Goal: Transaction & Acquisition: Purchase product/service

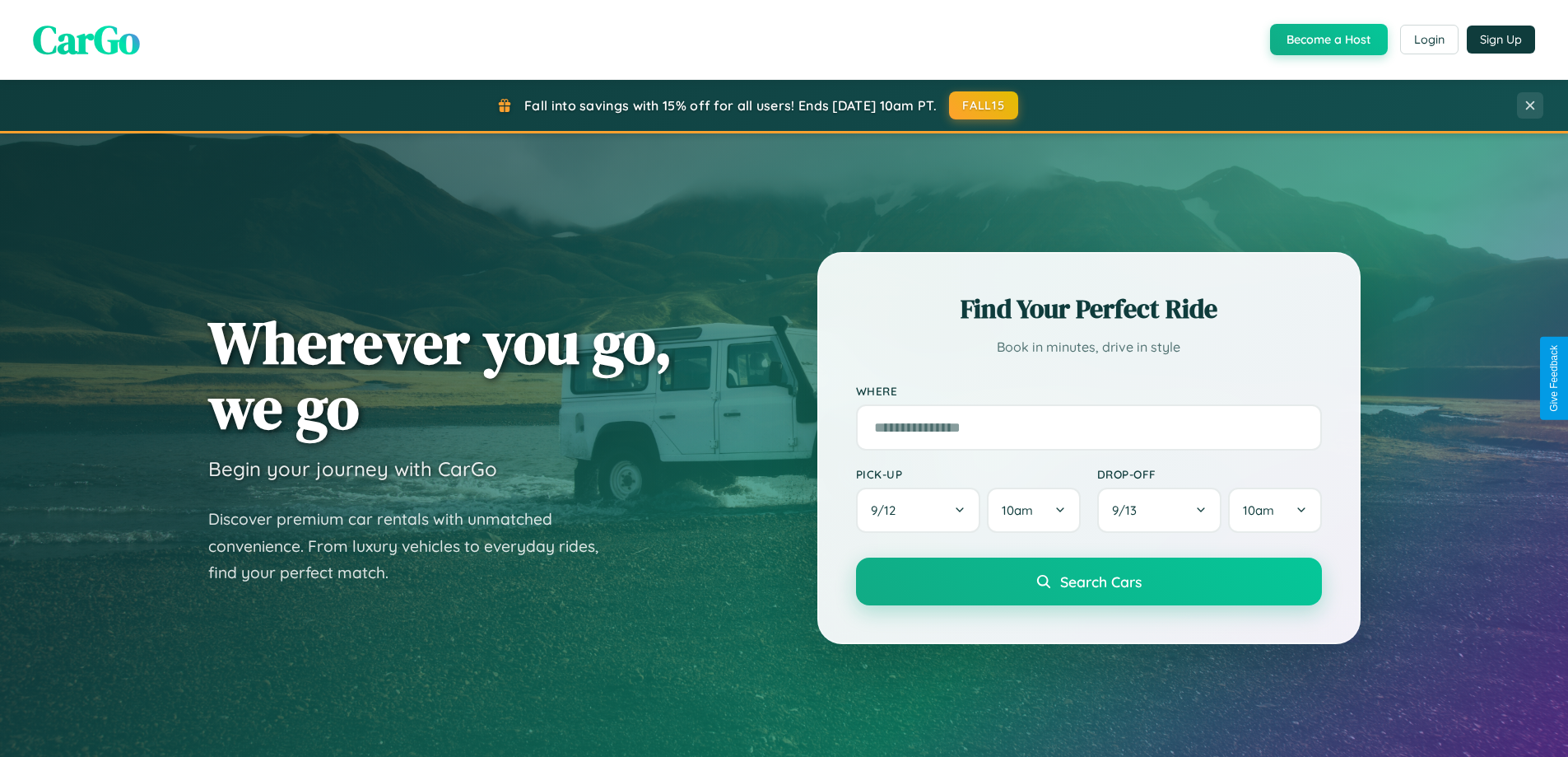
scroll to position [48, 0]
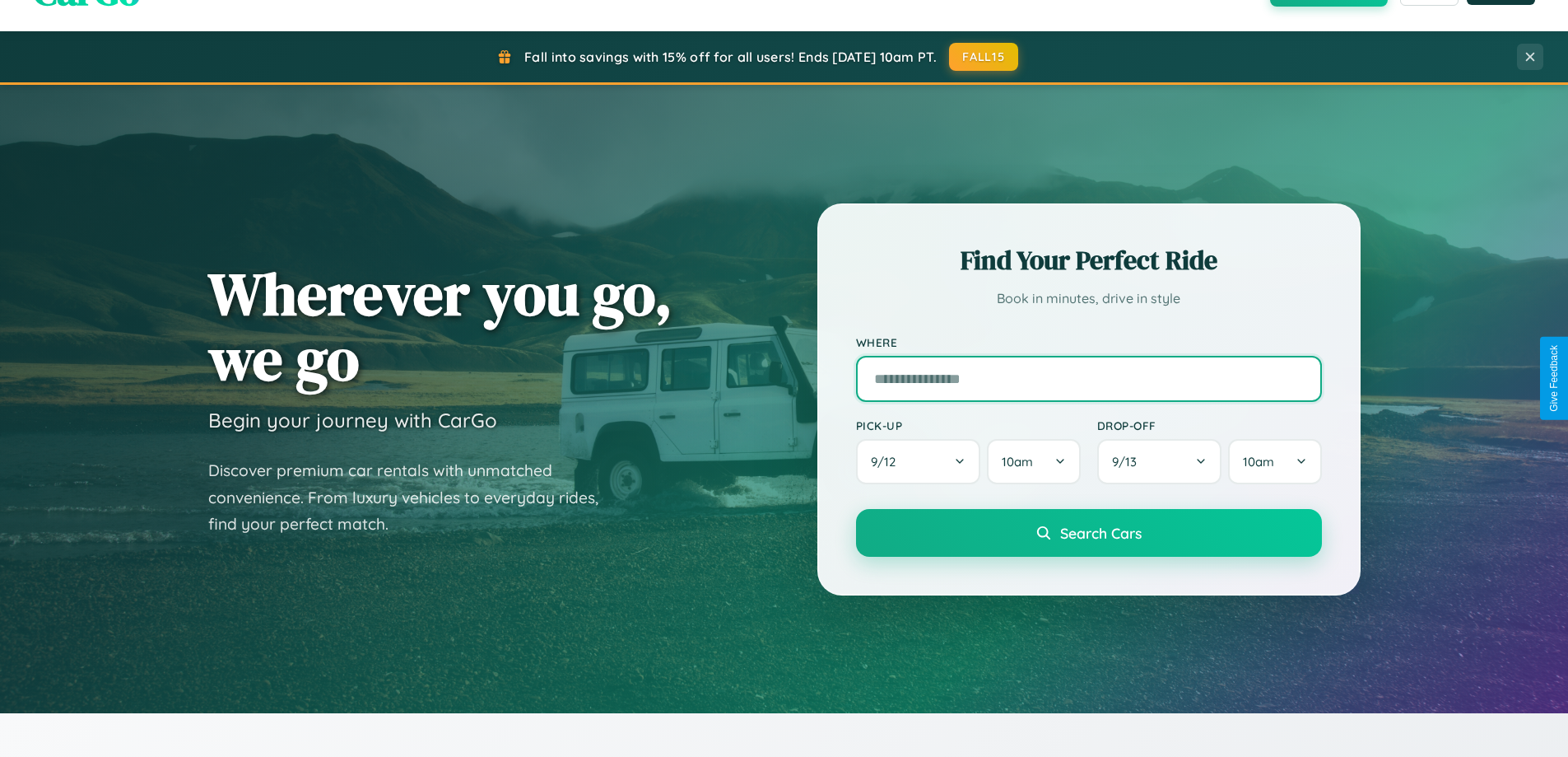
click at [1088, 378] on input "text" at bounding box center [1088, 379] width 466 height 46
type input "**********"
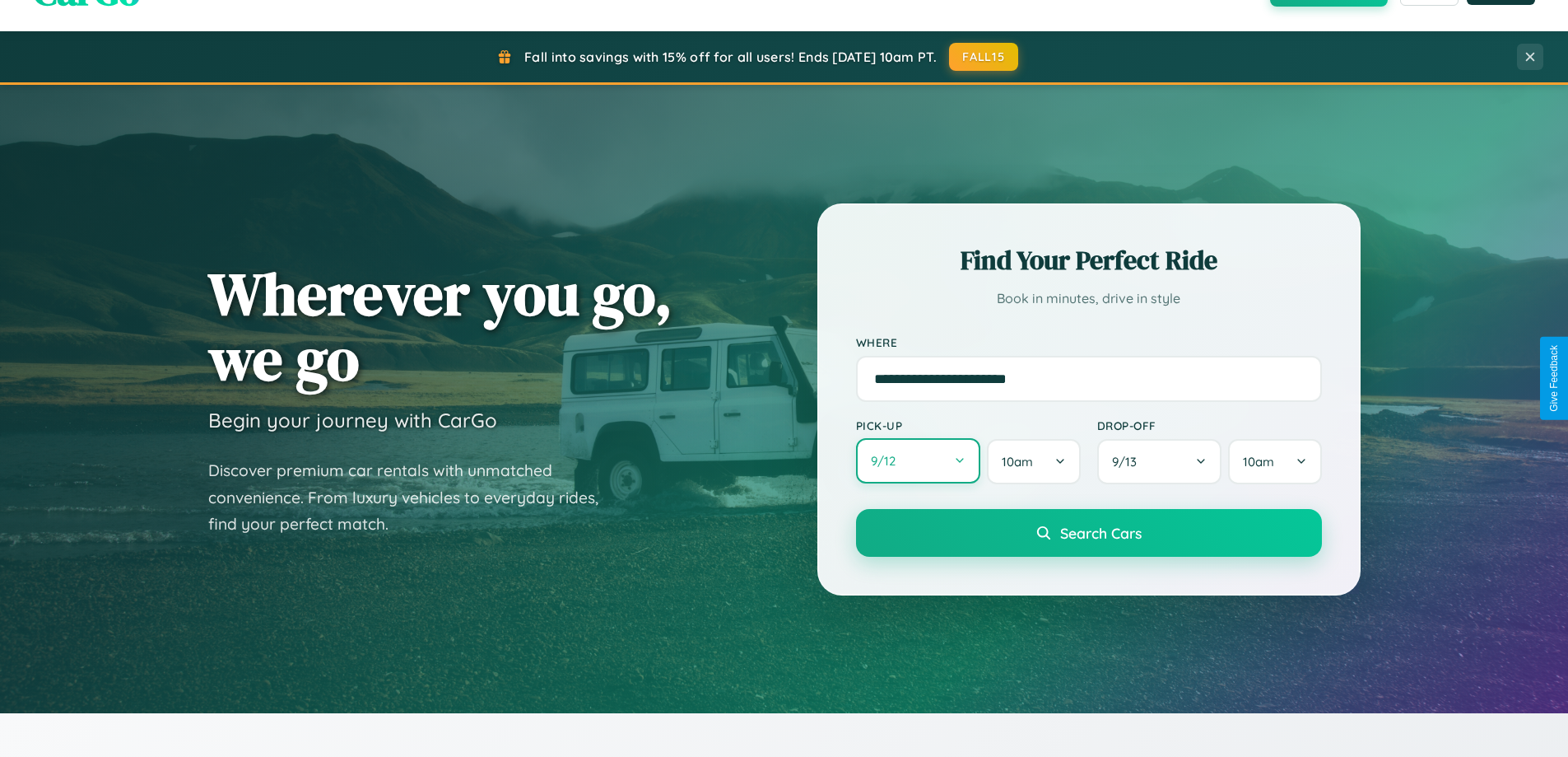
click at [918, 461] on button "9 / 12" at bounding box center [918, 460] width 125 height 45
select select "*"
select select "****"
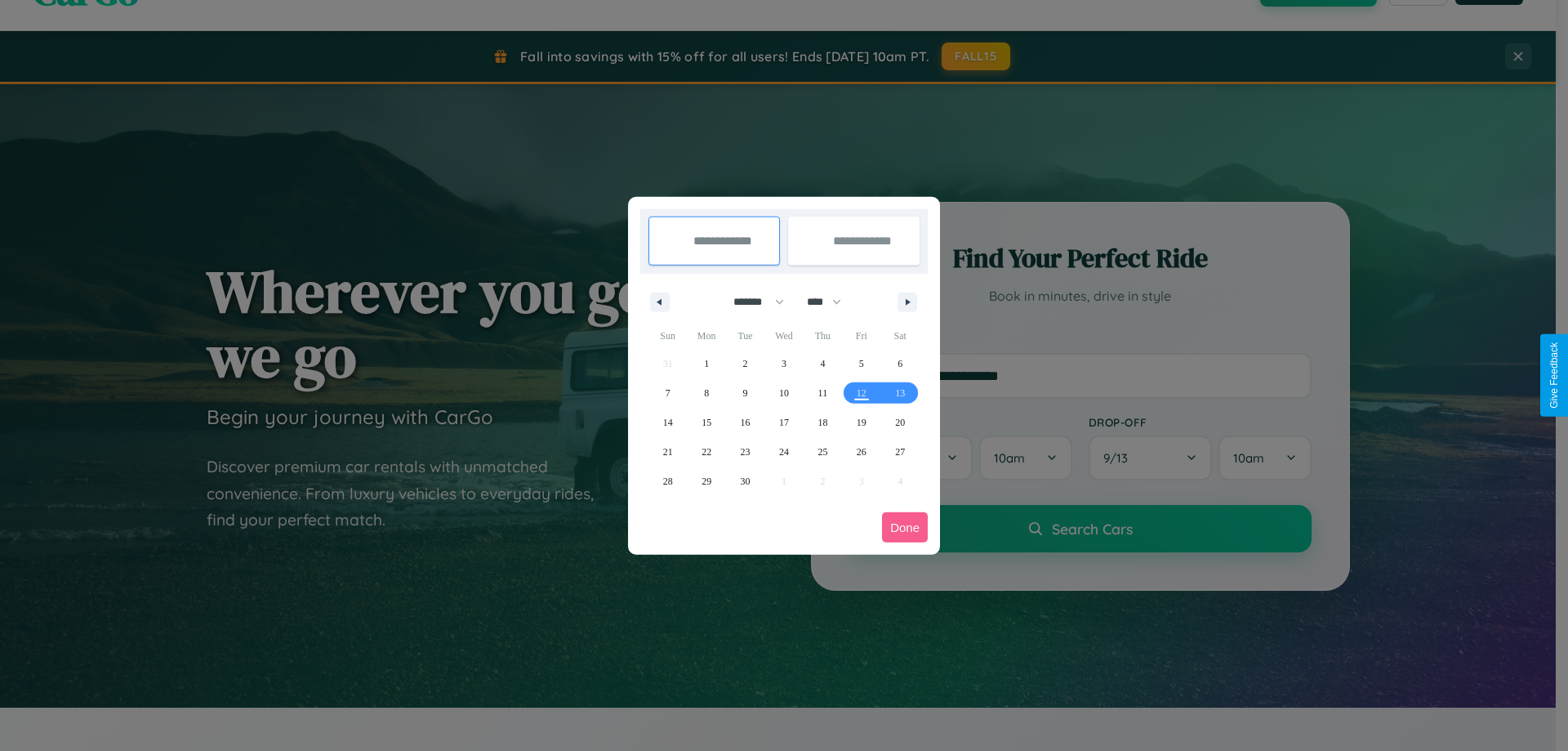
drag, startPoint x: 752, startPoint y: 302, endPoint x: 784, endPoint y: 327, distance: 40.6
click at [752, 302] on select "******* ******** ***** ***** *** **** **** ****** ********* ******* ******** **…" at bounding box center [755, 302] width 69 height 27
select select "*"
drag, startPoint x: 831, startPoint y: 302, endPoint x: 784, endPoint y: 327, distance: 53.2
click at [831, 302] on select "**** **** **** **** **** **** **** **** **** **** **** **** **** **** **** ****…" at bounding box center [822, 302] width 49 height 27
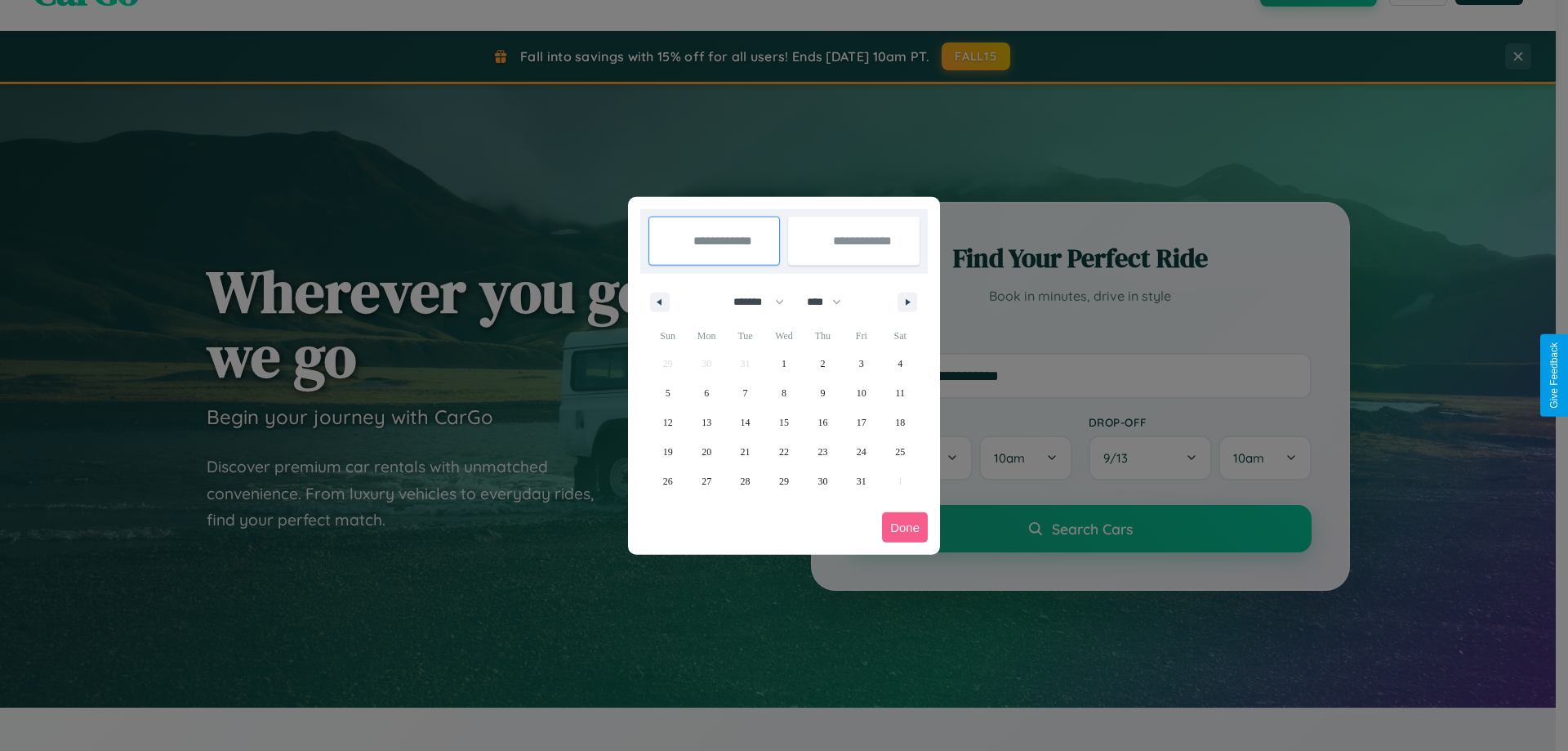
select select "****"
click at [900, 451] on span "24" at bounding box center [899, 451] width 10 height 29
type input "**********"
click at [900, 480] on span "31" at bounding box center [899, 480] width 10 height 29
type input "**********"
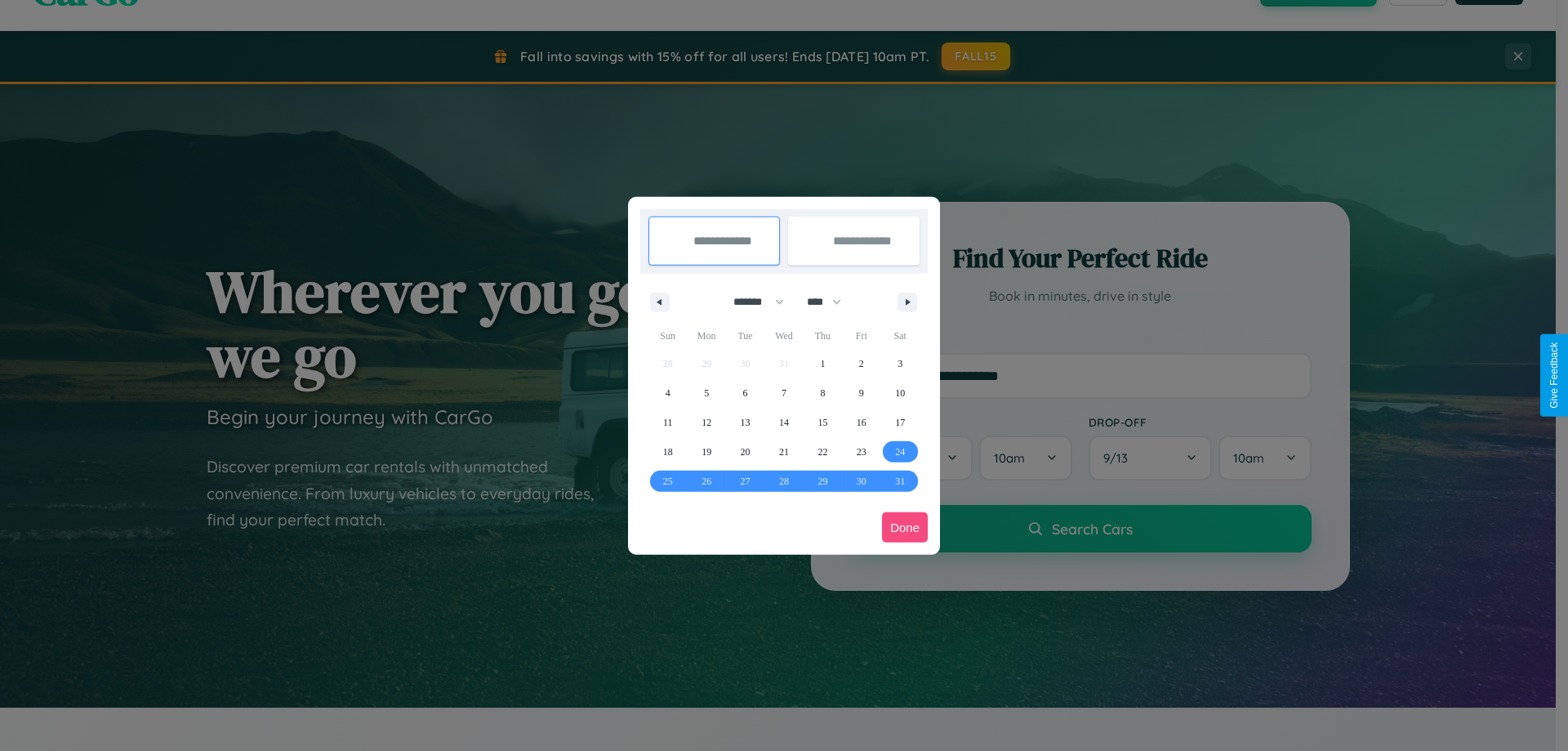
click at [905, 527] on button "Done" at bounding box center [905, 527] width 46 height 30
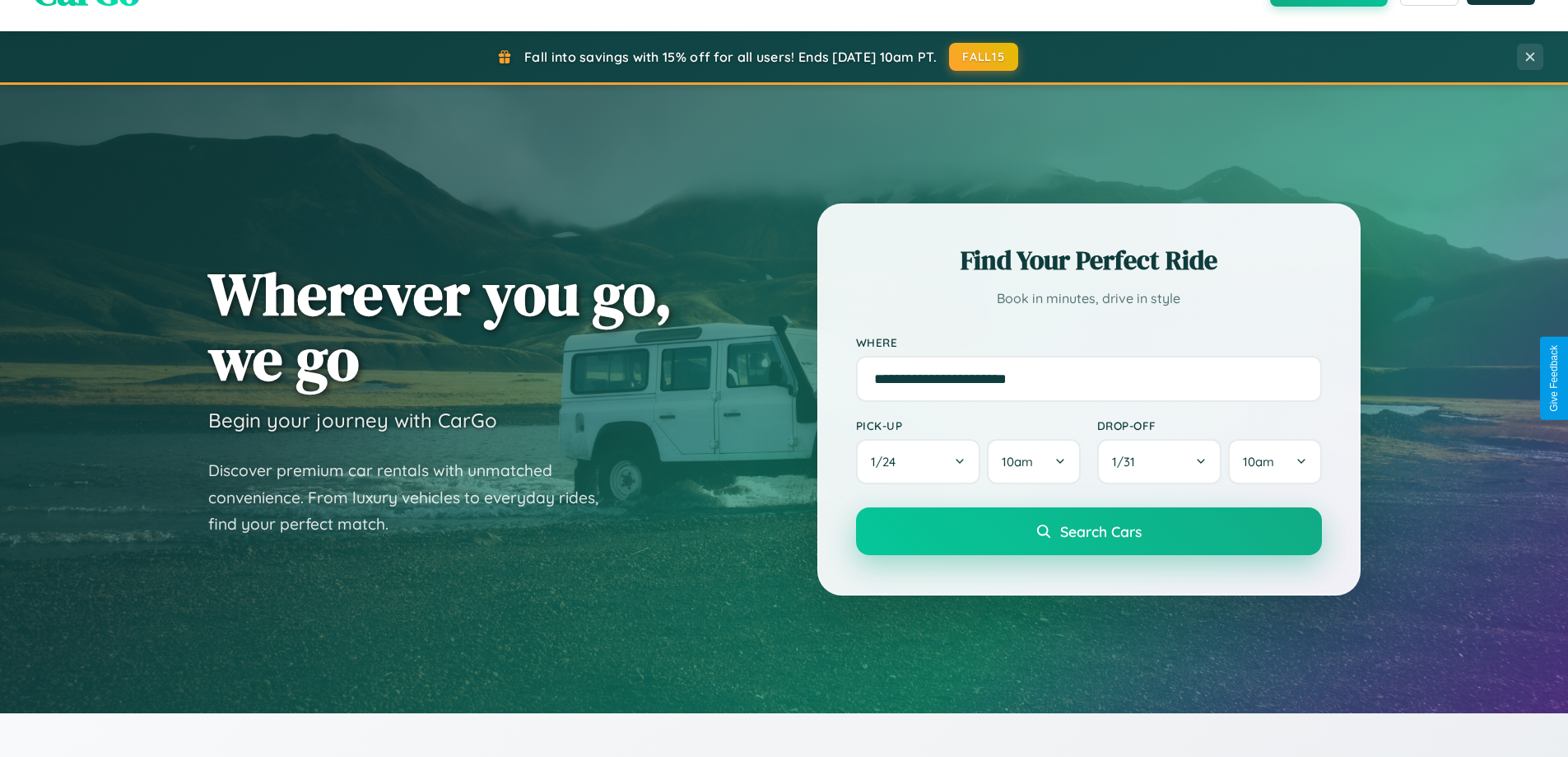
click at [1088, 531] on span "Search Cars" at bounding box center [1100, 531] width 81 height 18
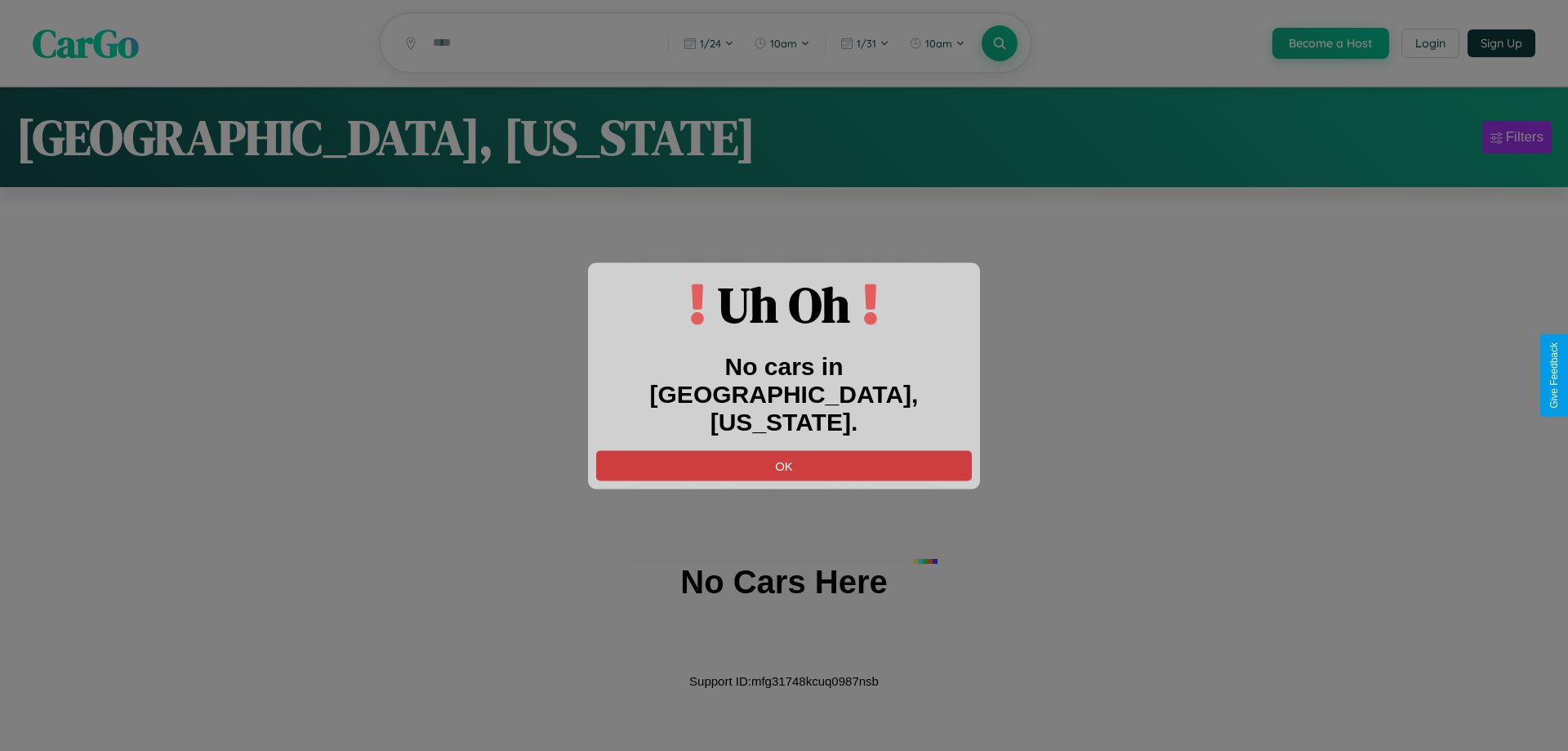
click at [784, 451] on button "OK" at bounding box center [784, 465] width 376 height 30
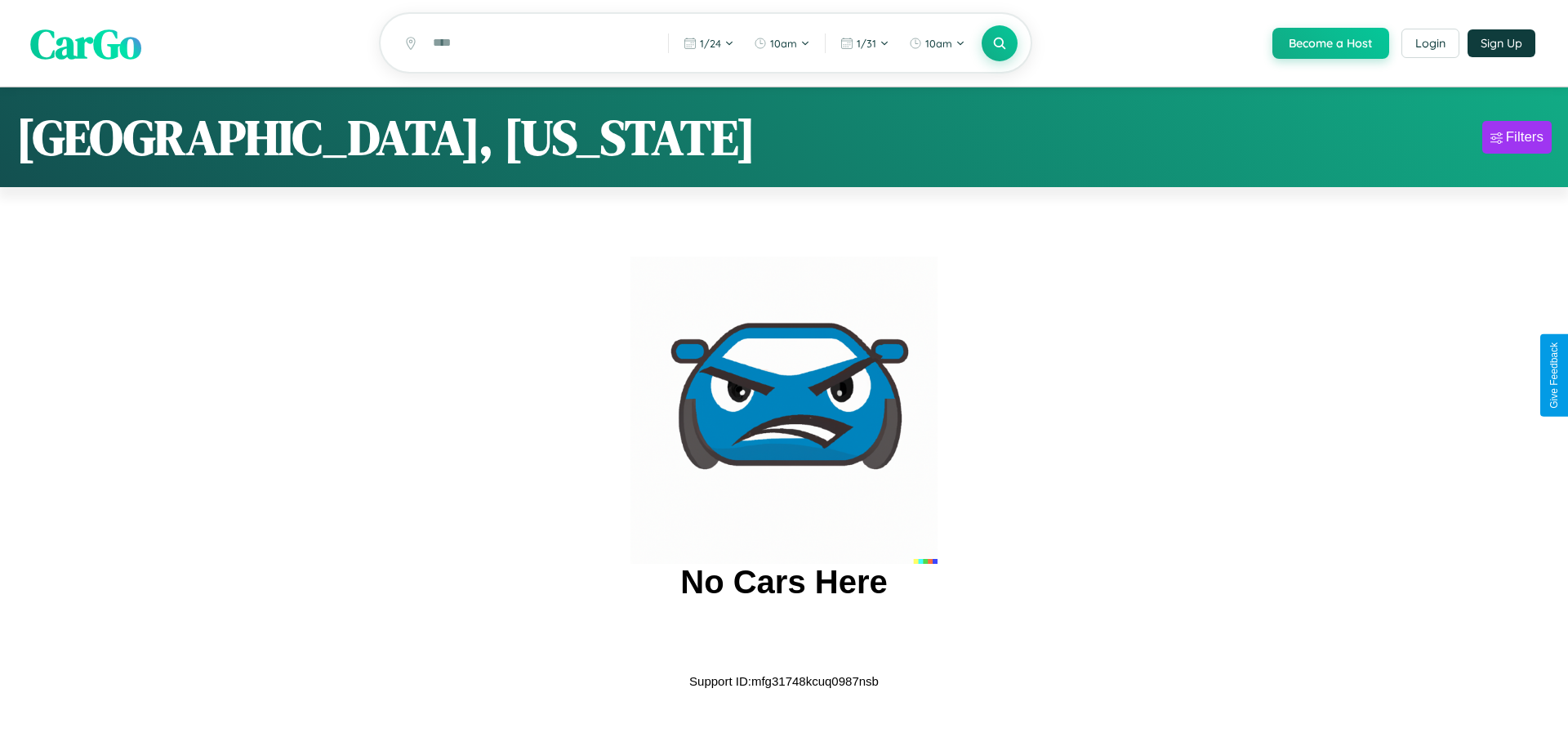
click at [86, 44] on span "CarGo" at bounding box center [86, 43] width 111 height 57
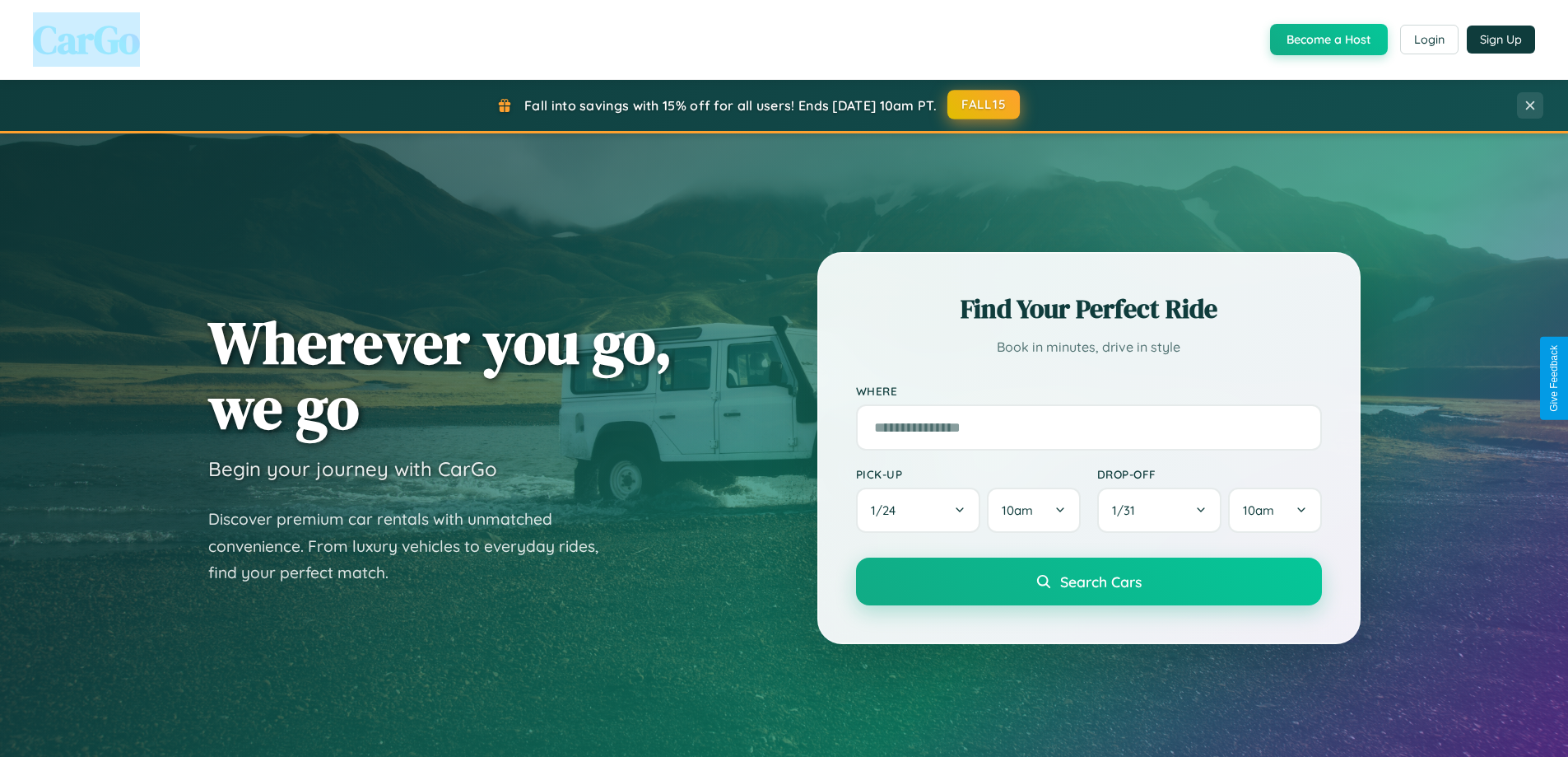
click at [984, 105] on button "FALL15" at bounding box center [983, 104] width 72 height 29
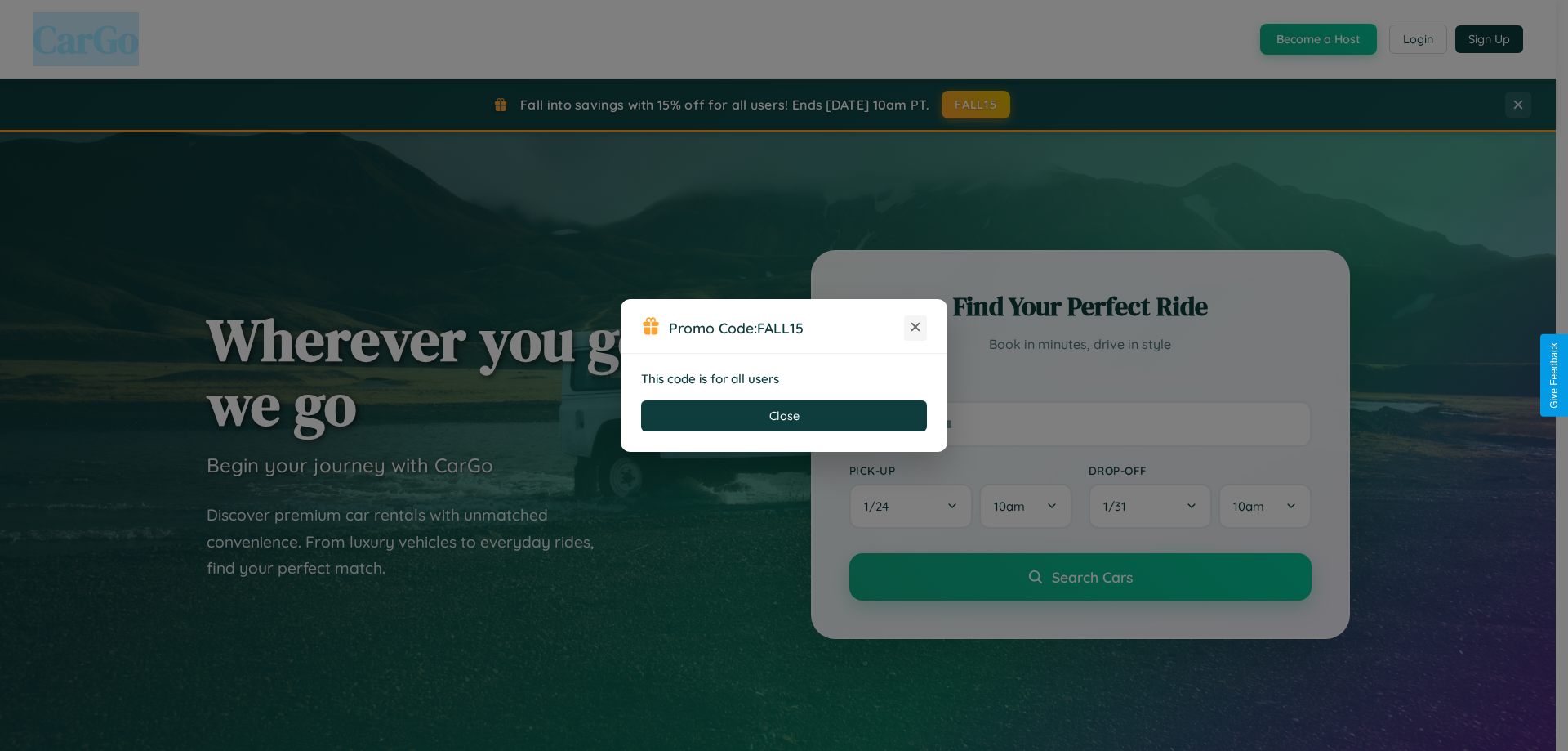
click at [915, 327] on icon at bounding box center [915, 326] width 16 height 16
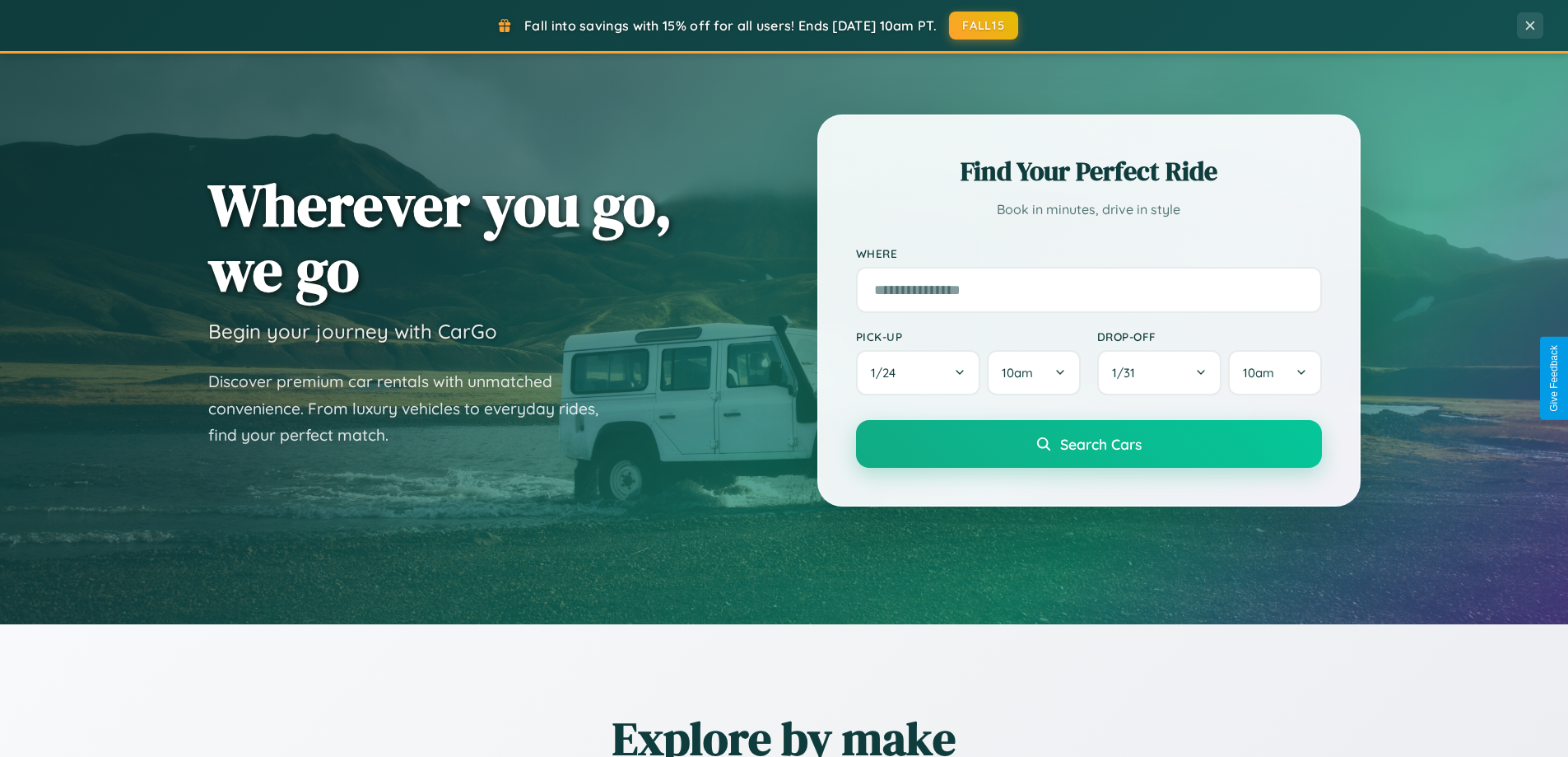
scroll to position [1133, 0]
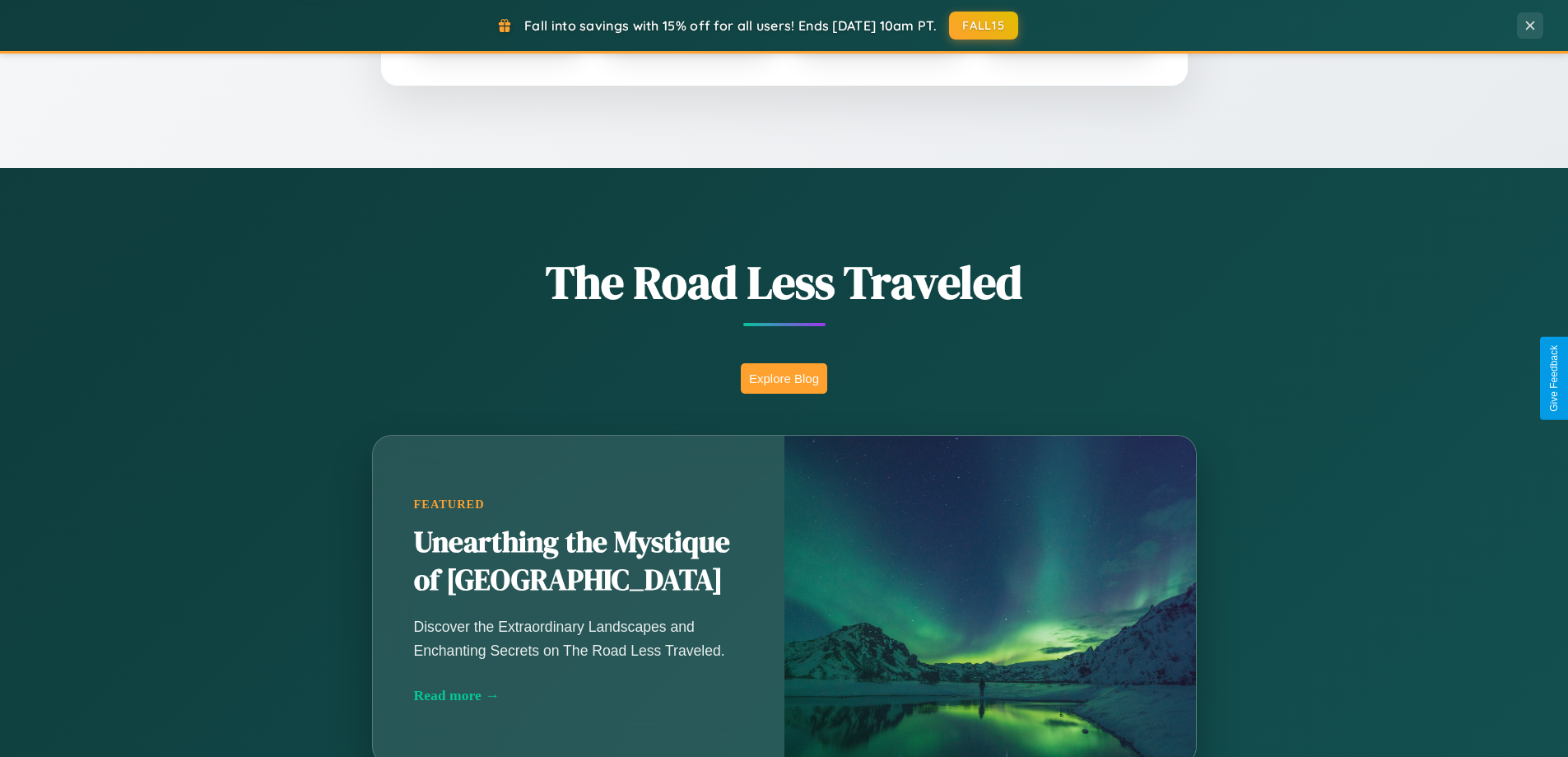
click at [784, 378] on button "Explore Blog" at bounding box center [784, 378] width 86 height 30
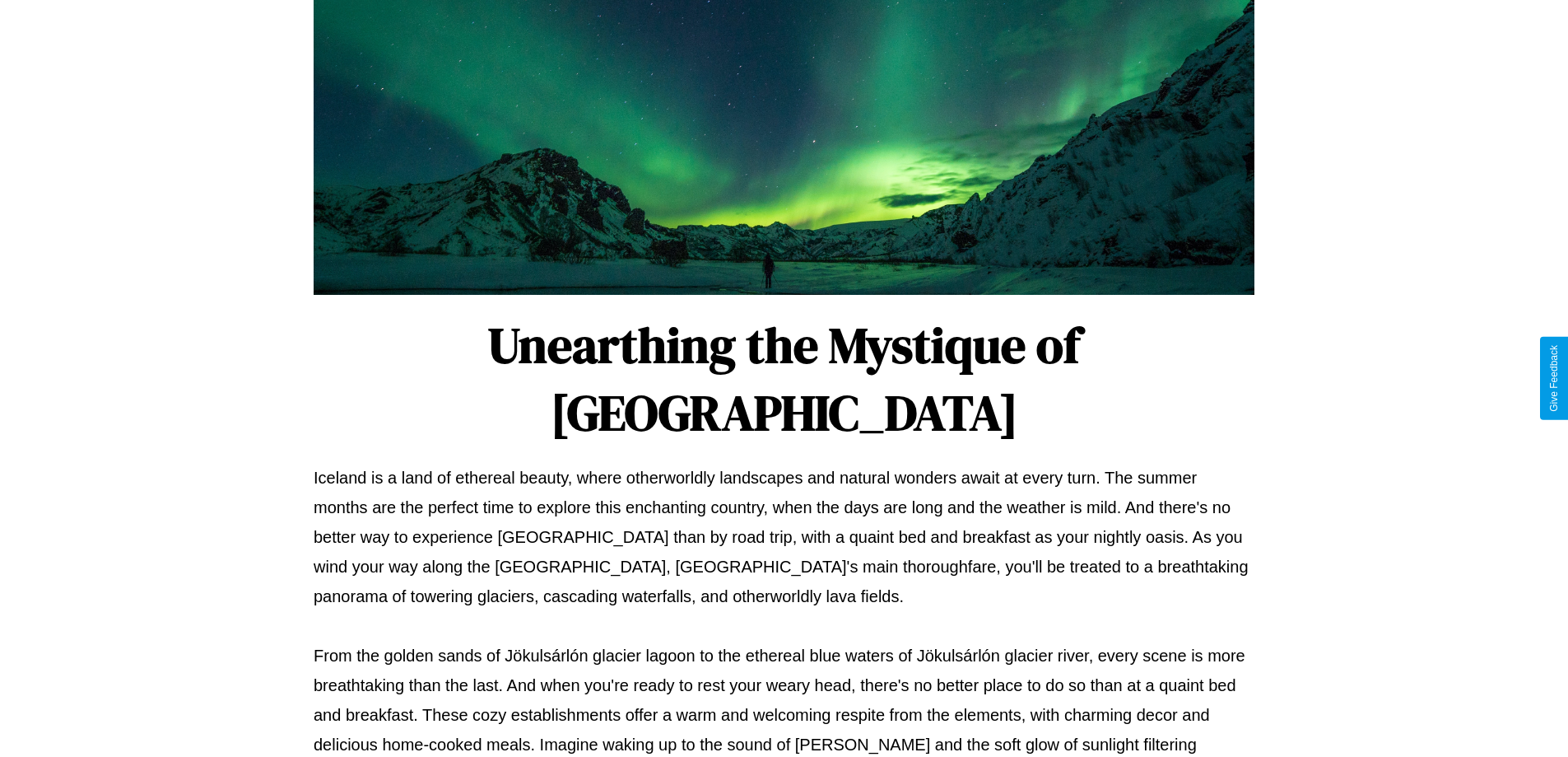
scroll to position [532, 0]
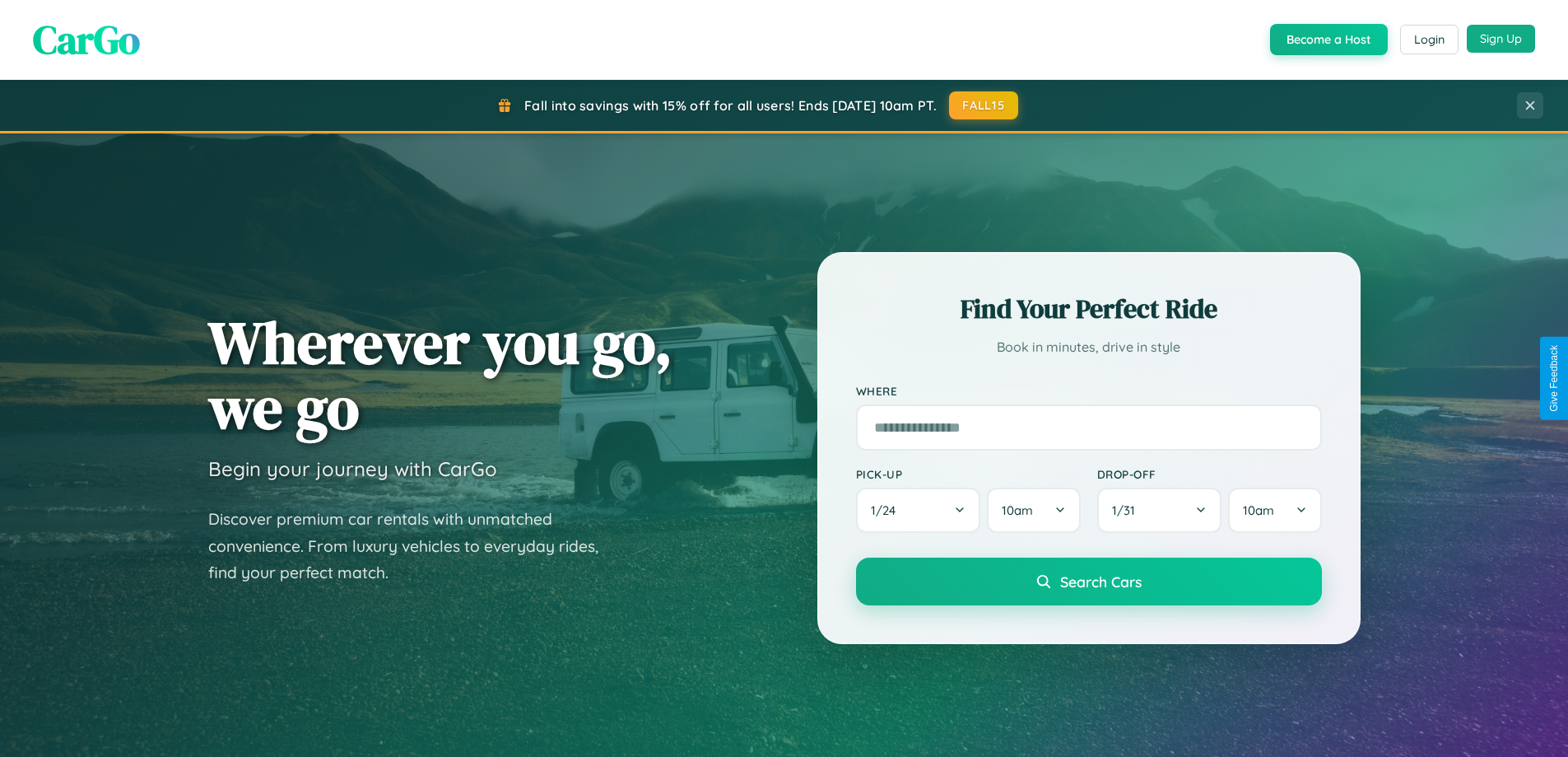
click at [1500, 39] on button "Sign Up" at bounding box center [1501, 38] width 69 height 28
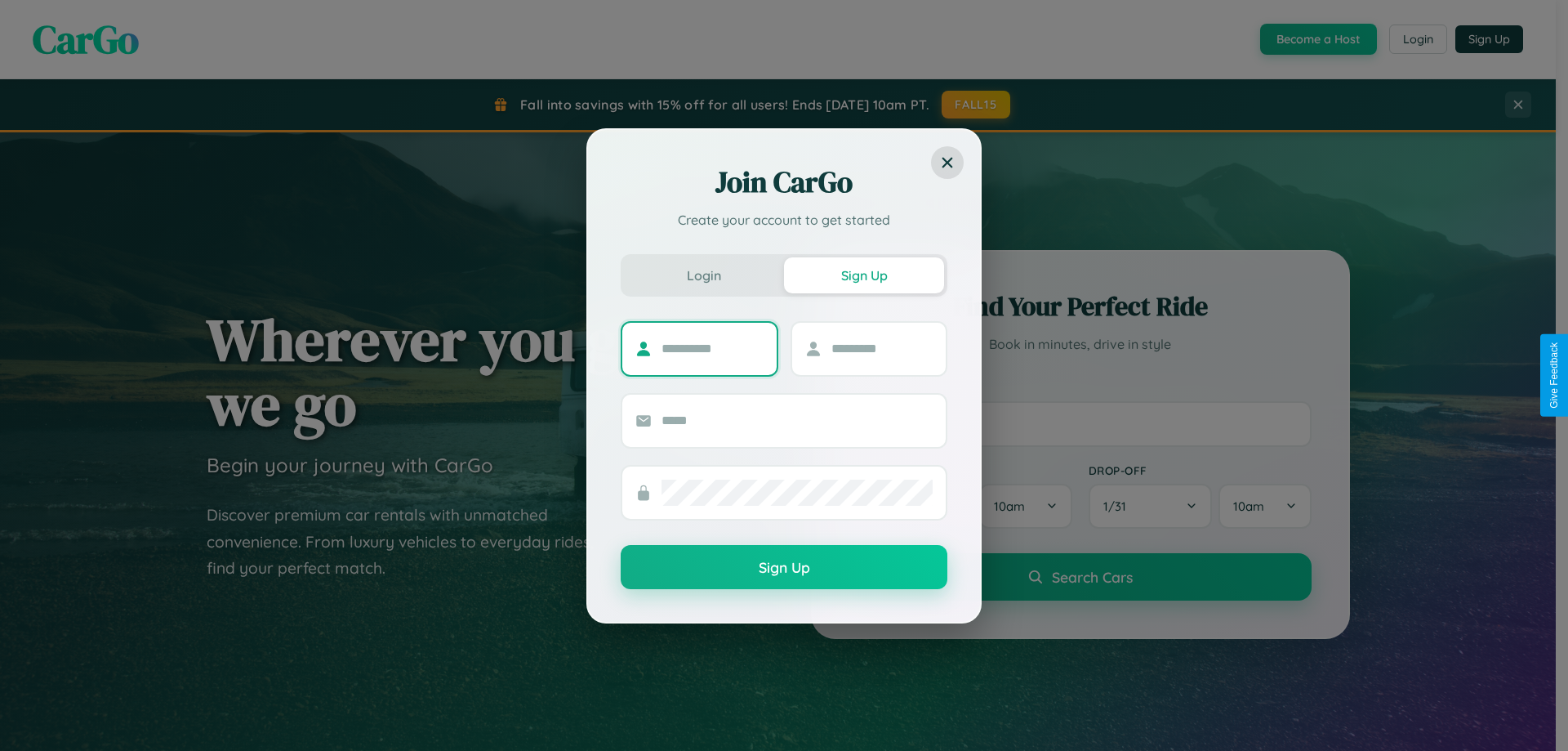
click at [712, 348] on input "text" at bounding box center [712, 349] width 102 height 27
type input "*****"
click at [881, 348] on input "text" at bounding box center [882, 349] width 102 height 27
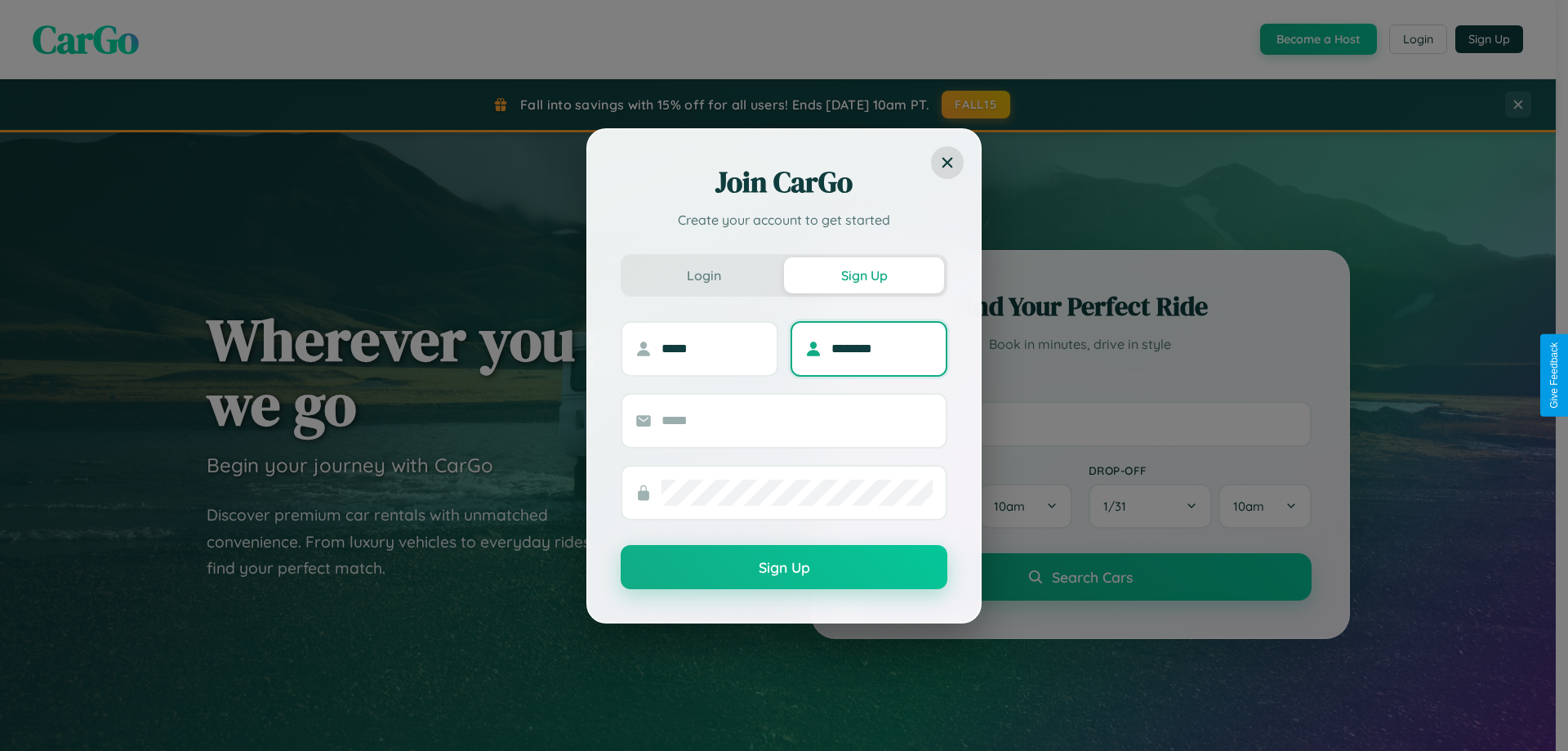
type input "********"
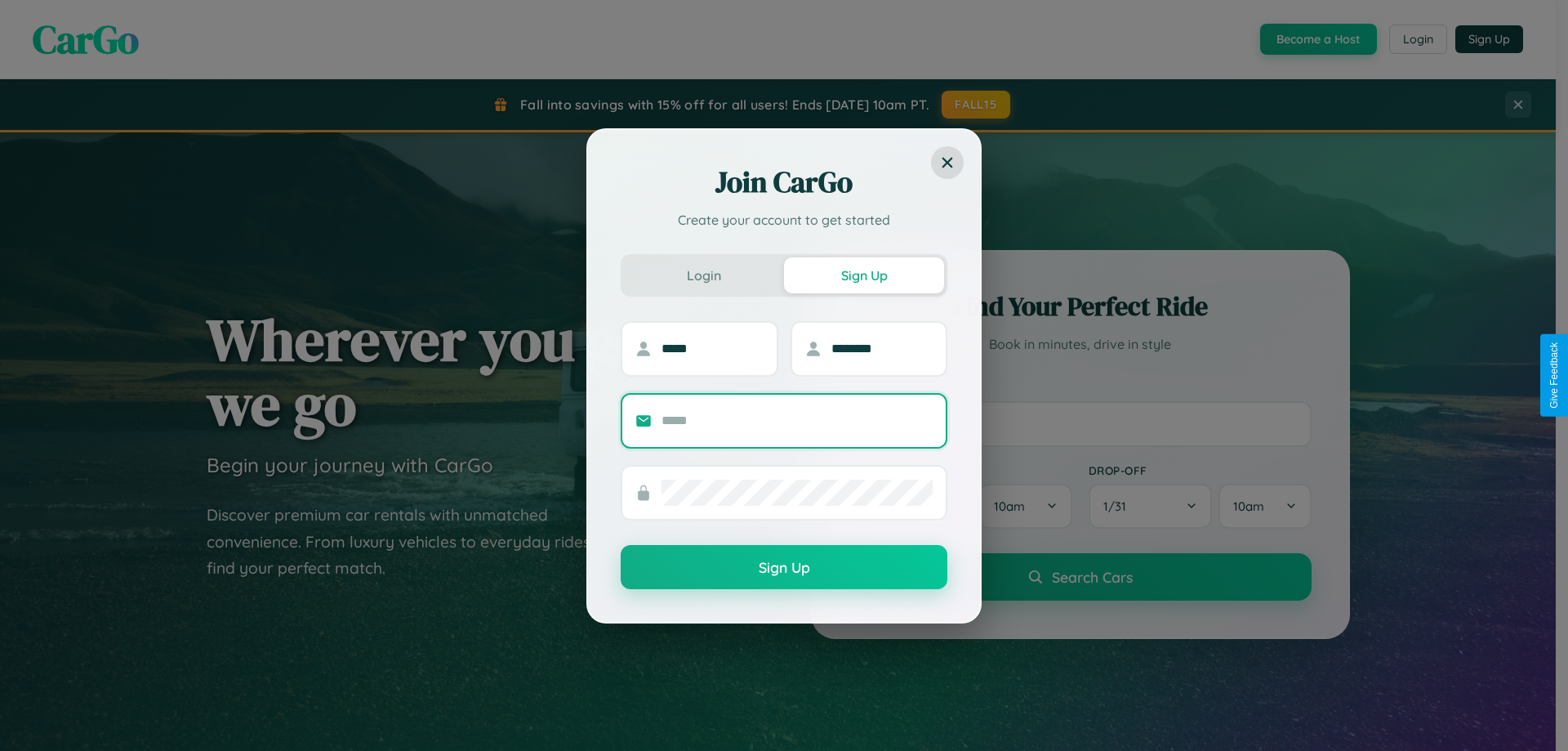
click at [797, 420] on input "text" at bounding box center [797, 421] width 272 height 27
type input "**********"
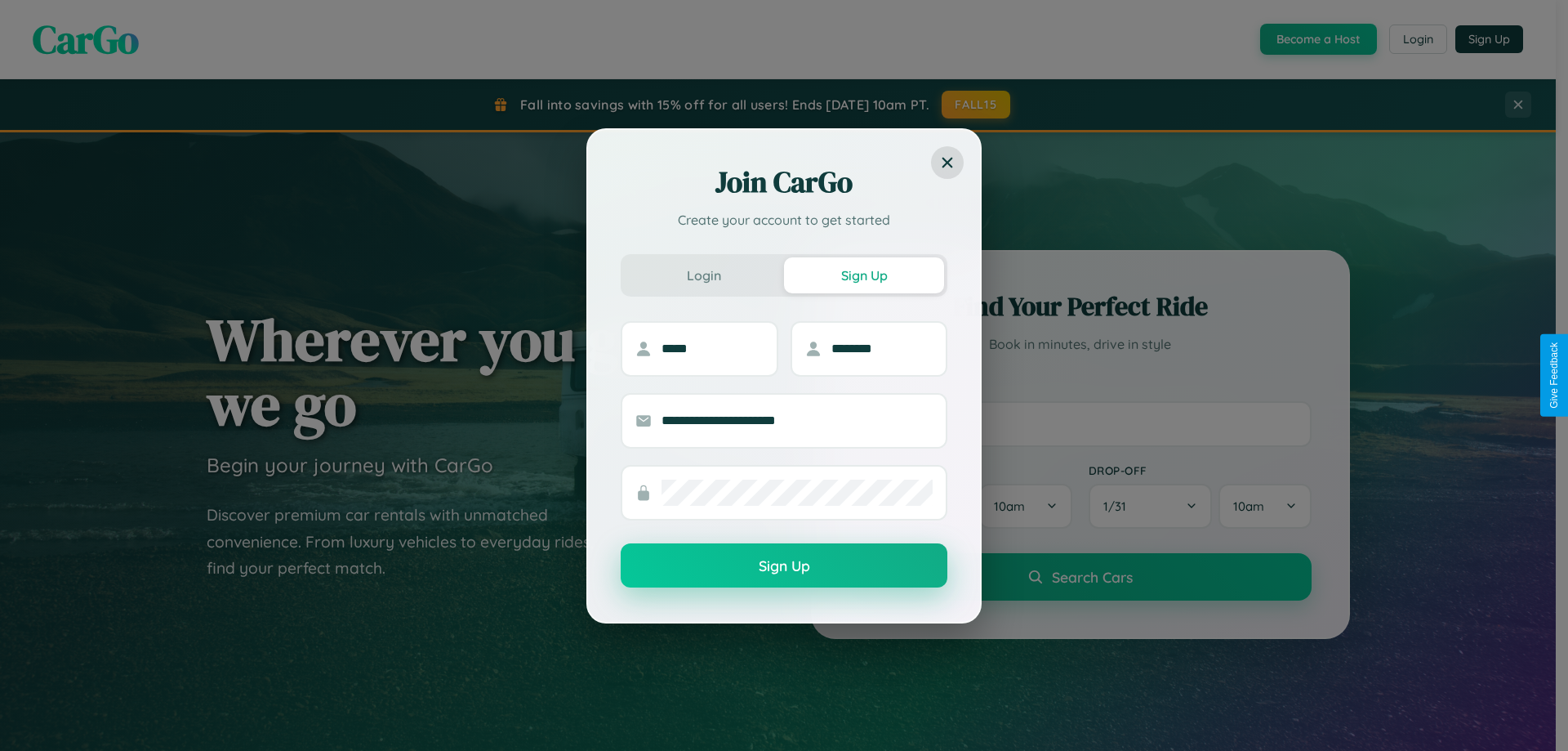
click at [784, 566] on button "Sign Up" at bounding box center [784, 565] width 326 height 44
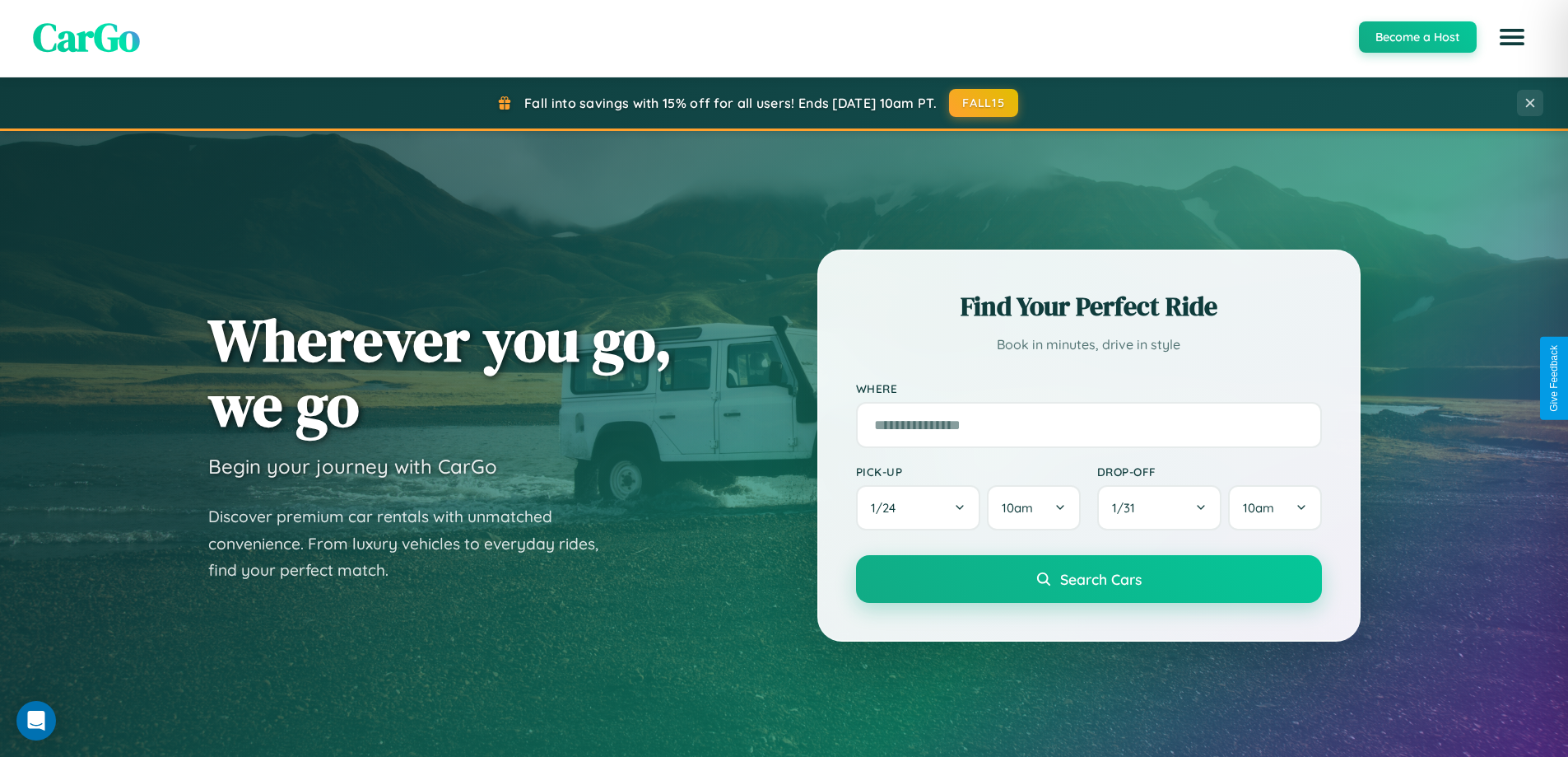
scroll to position [1930, 0]
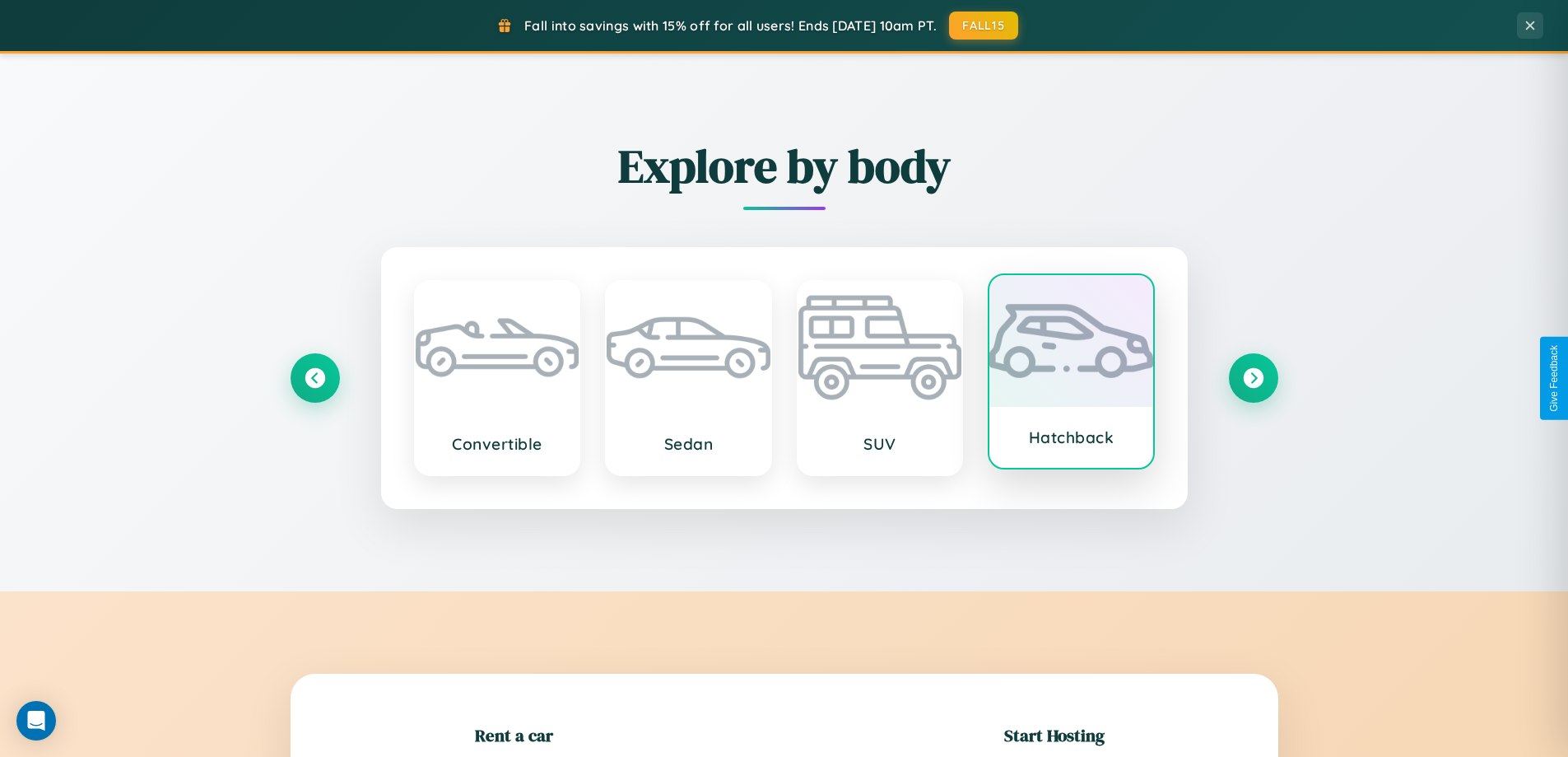
click at [1071, 373] on div at bounding box center [1071, 341] width 164 height 132
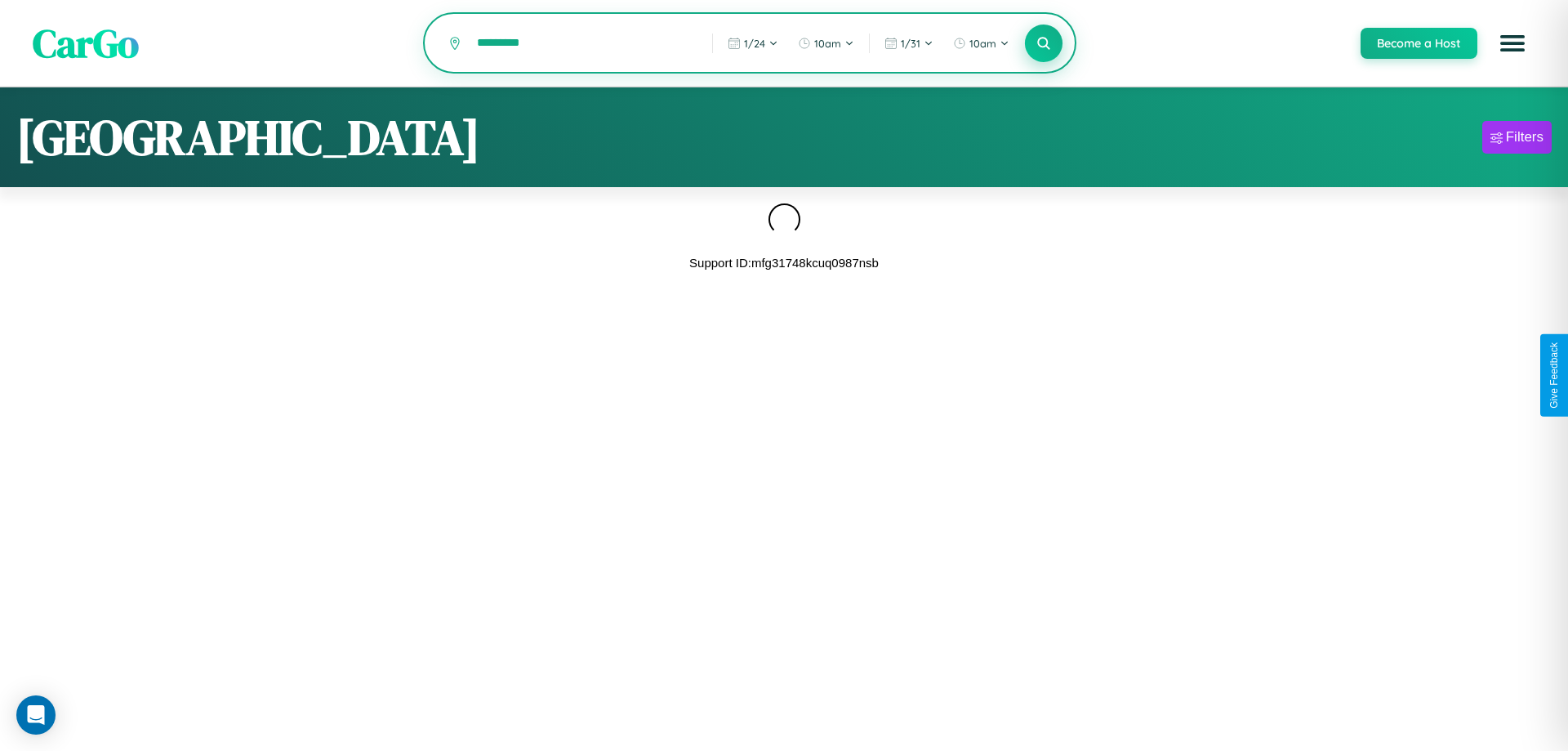
type input "*********"
click at [1043, 43] on icon at bounding box center [1044, 43] width 16 height 16
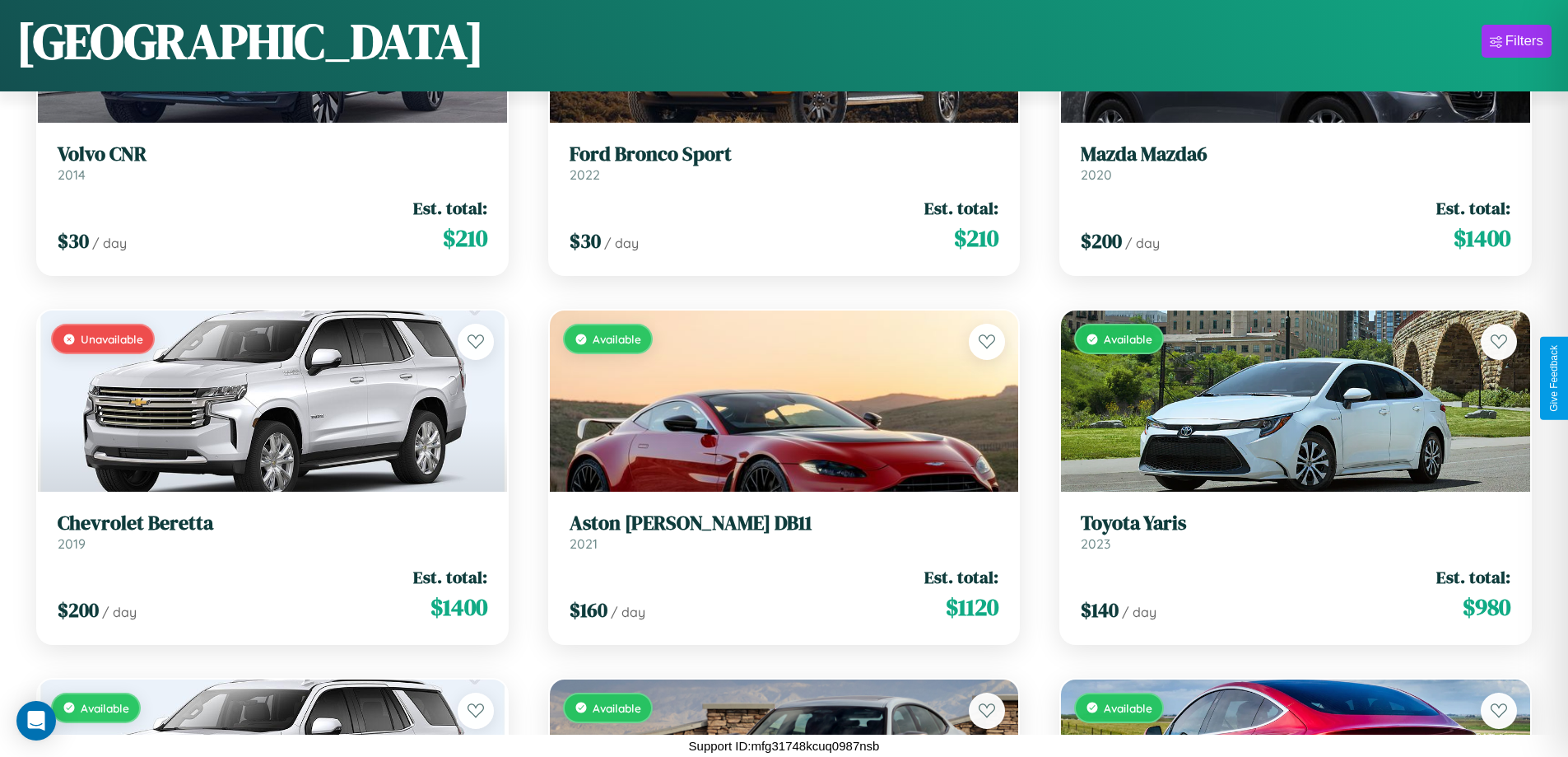
scroll to position [5762, 0]
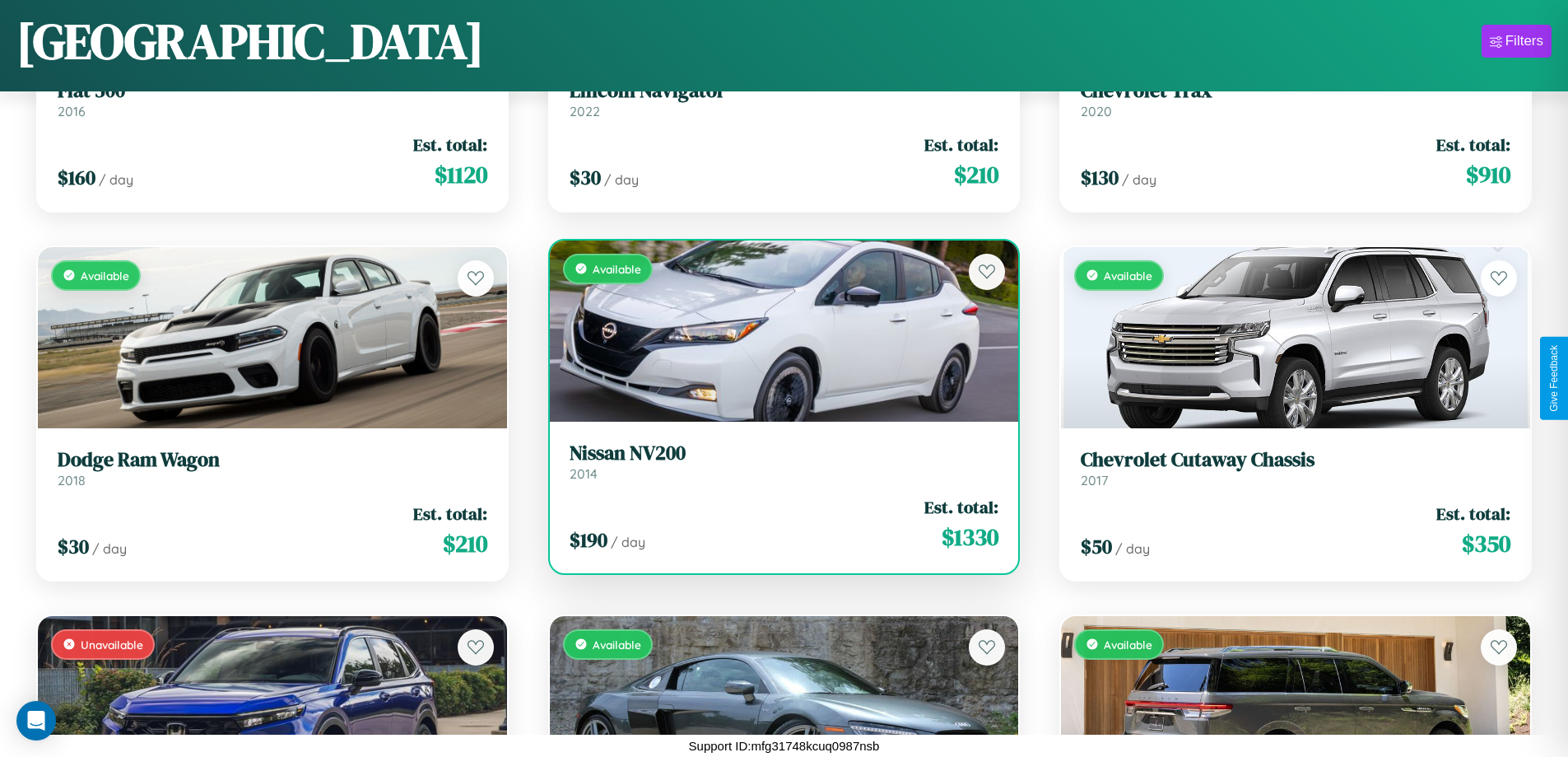
click at [777, 468] on link "Nissan NV200 2014" at bounding box center [784, 461] width 430 height 40
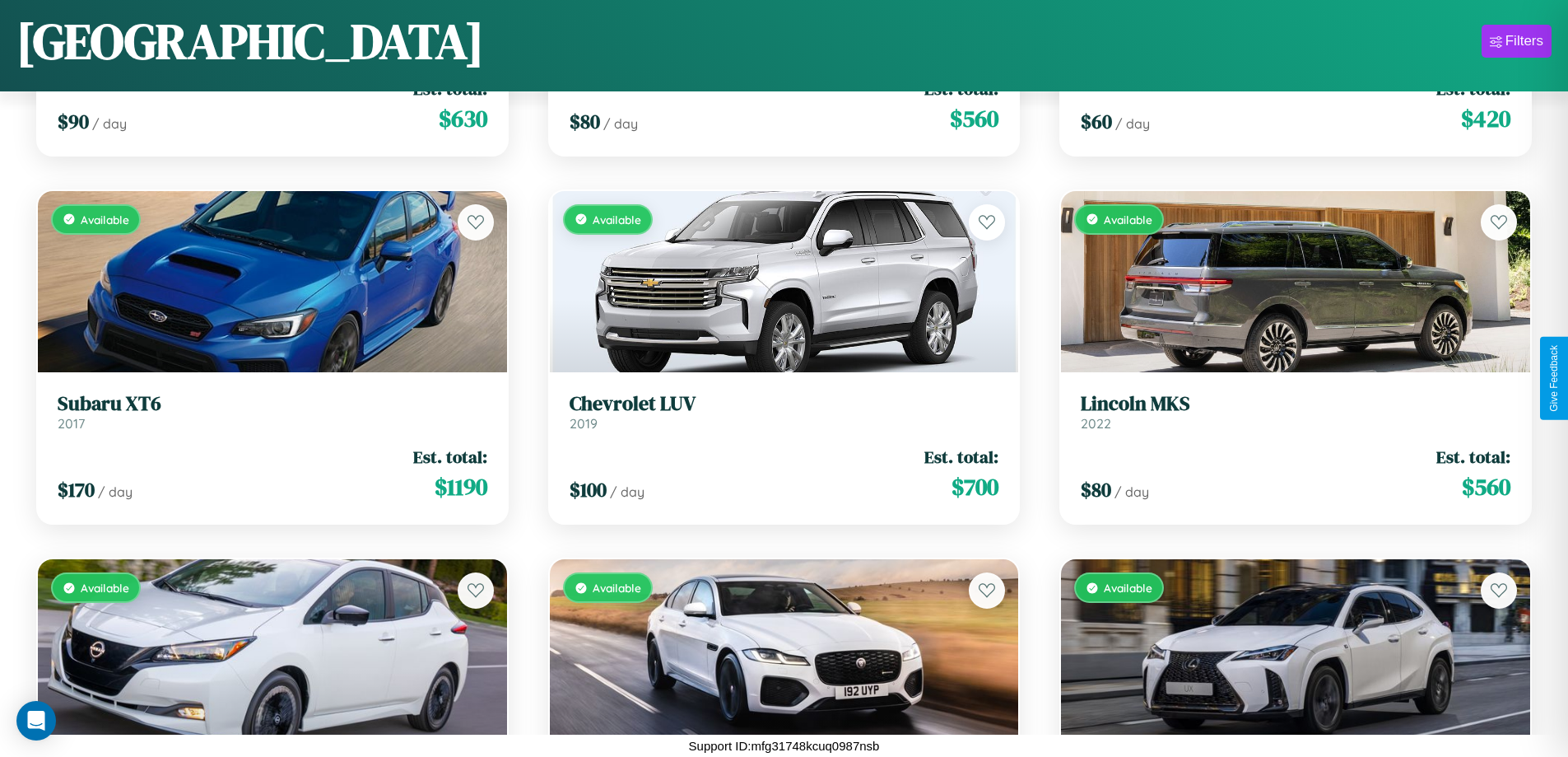
scroll to position [10555, 0]
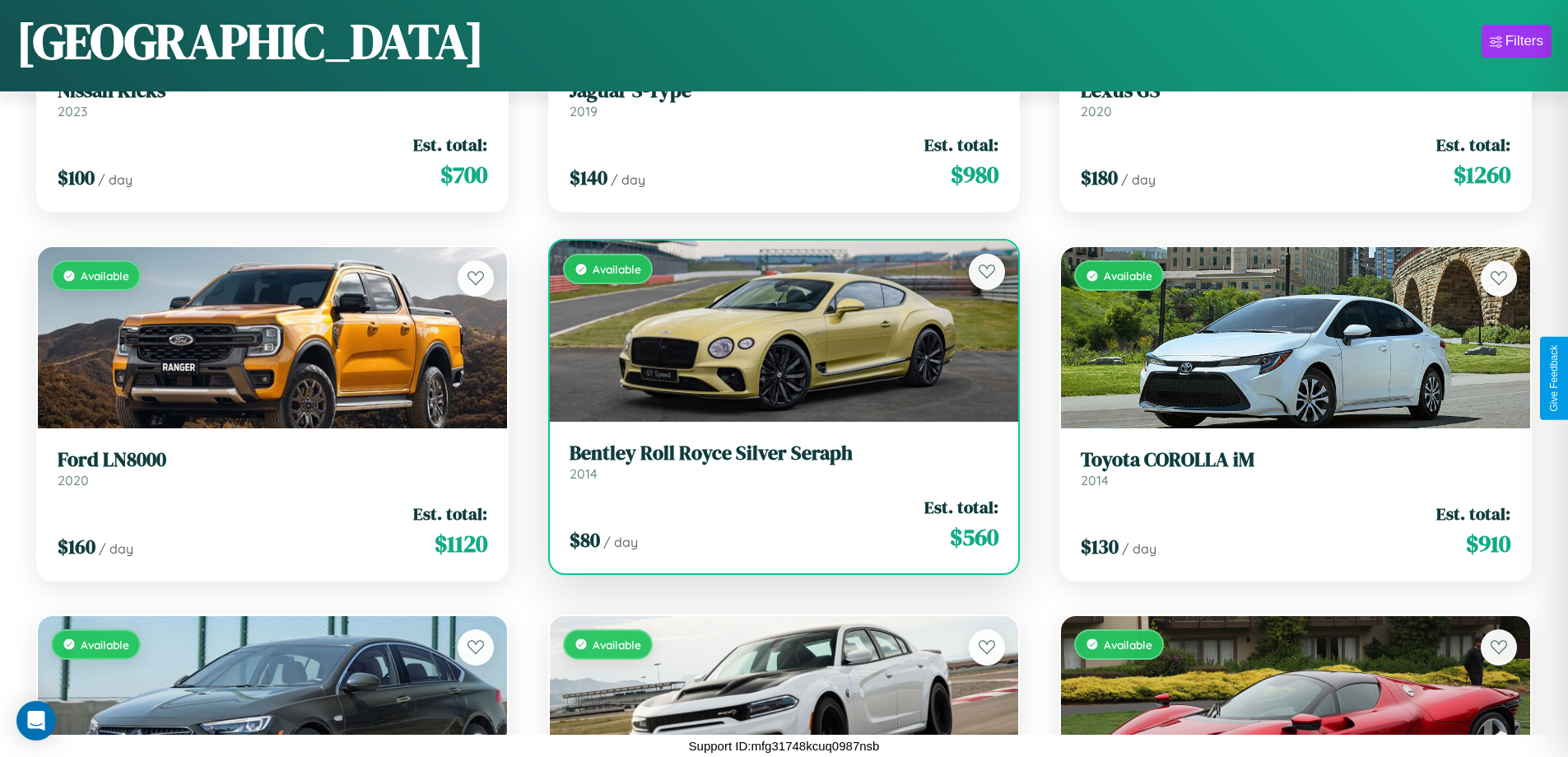
click at [777, 331] on div "Available" at bounding box center [784, 331] width 469 height 181
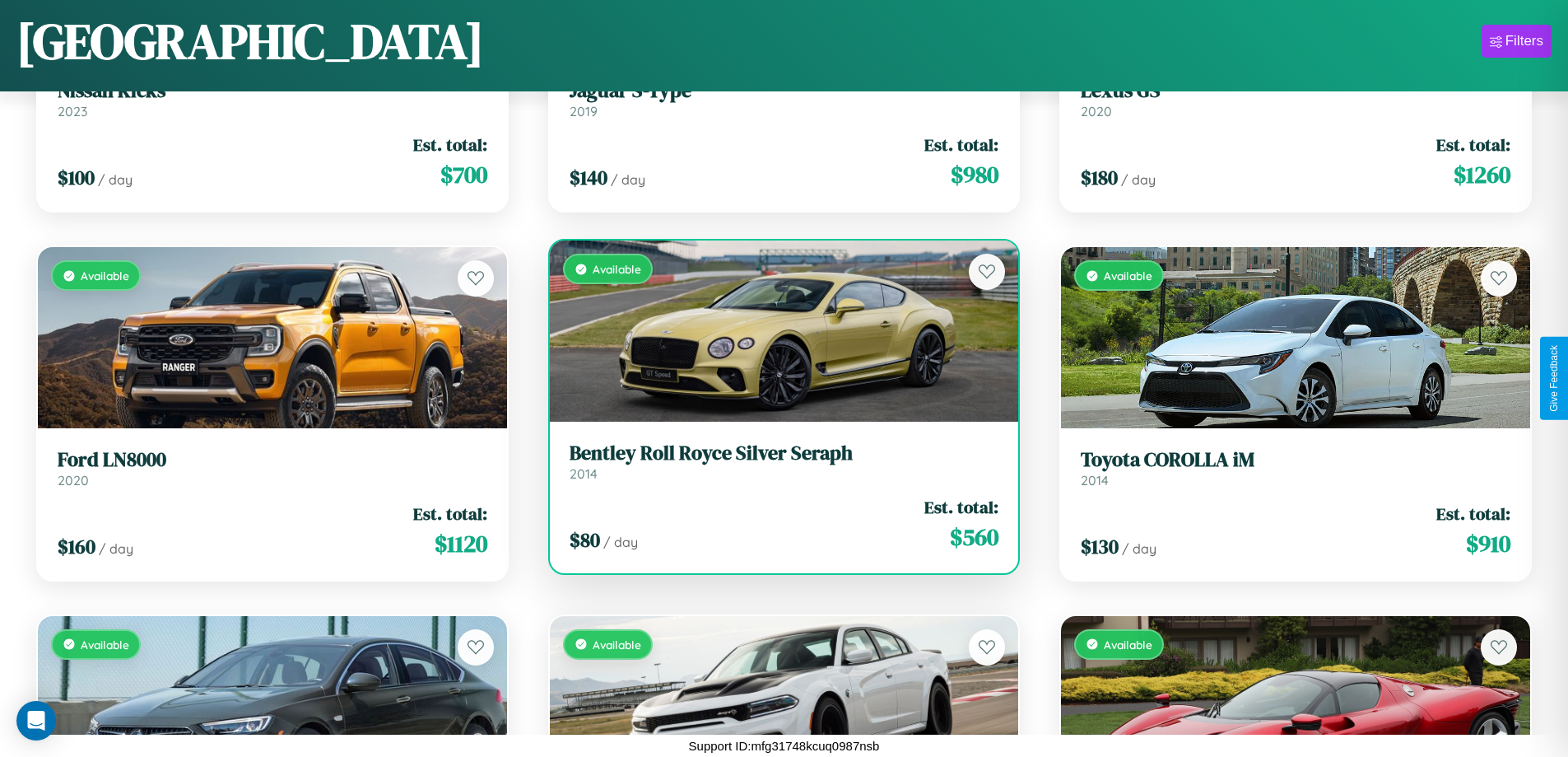
click at [777, 331] on div "Available" at bounding box center [784, 331] width 469 height 181
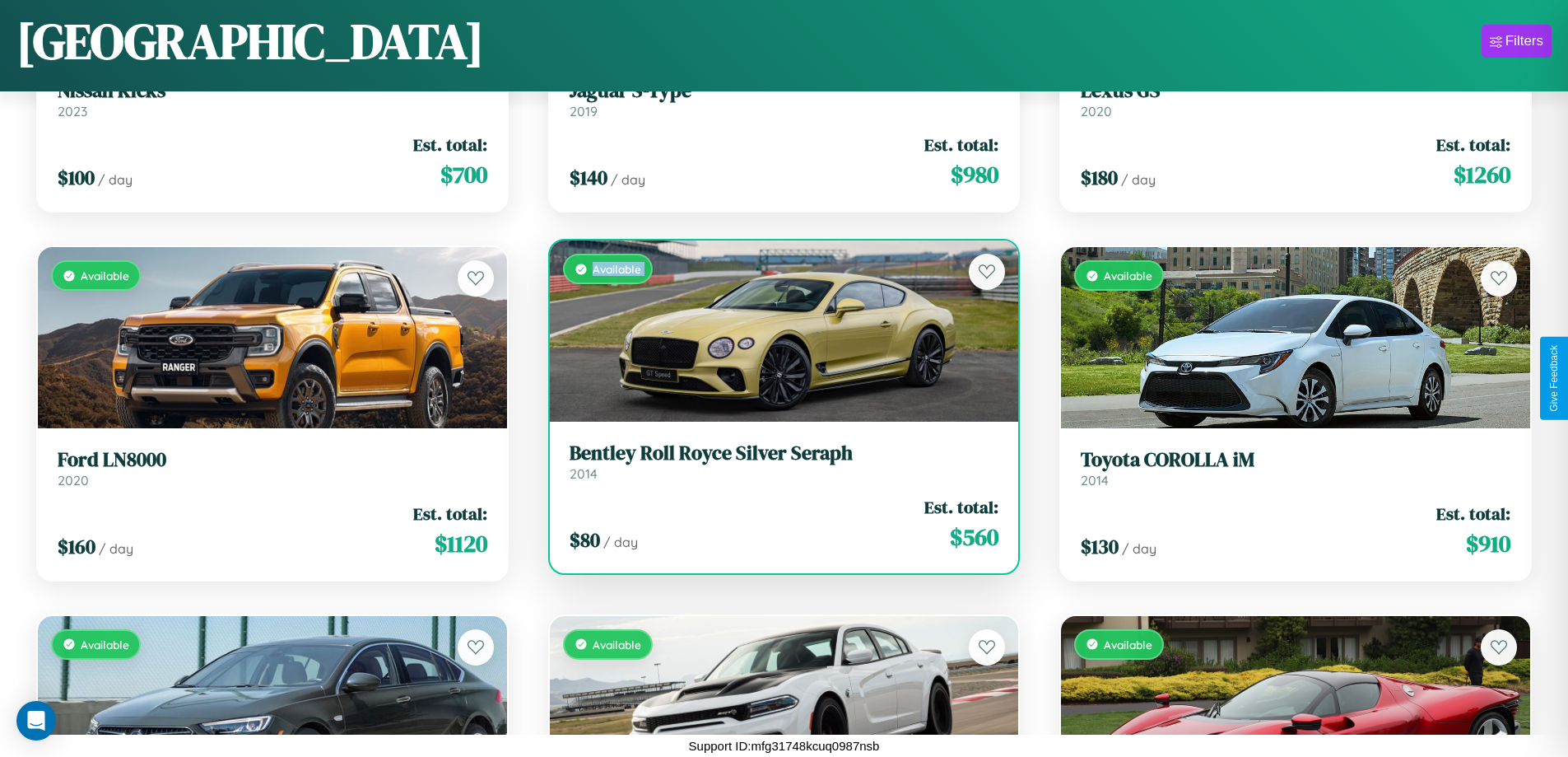
click at [777, 331] on div "Available" at bounding box center [784, 331] width 469 height 181
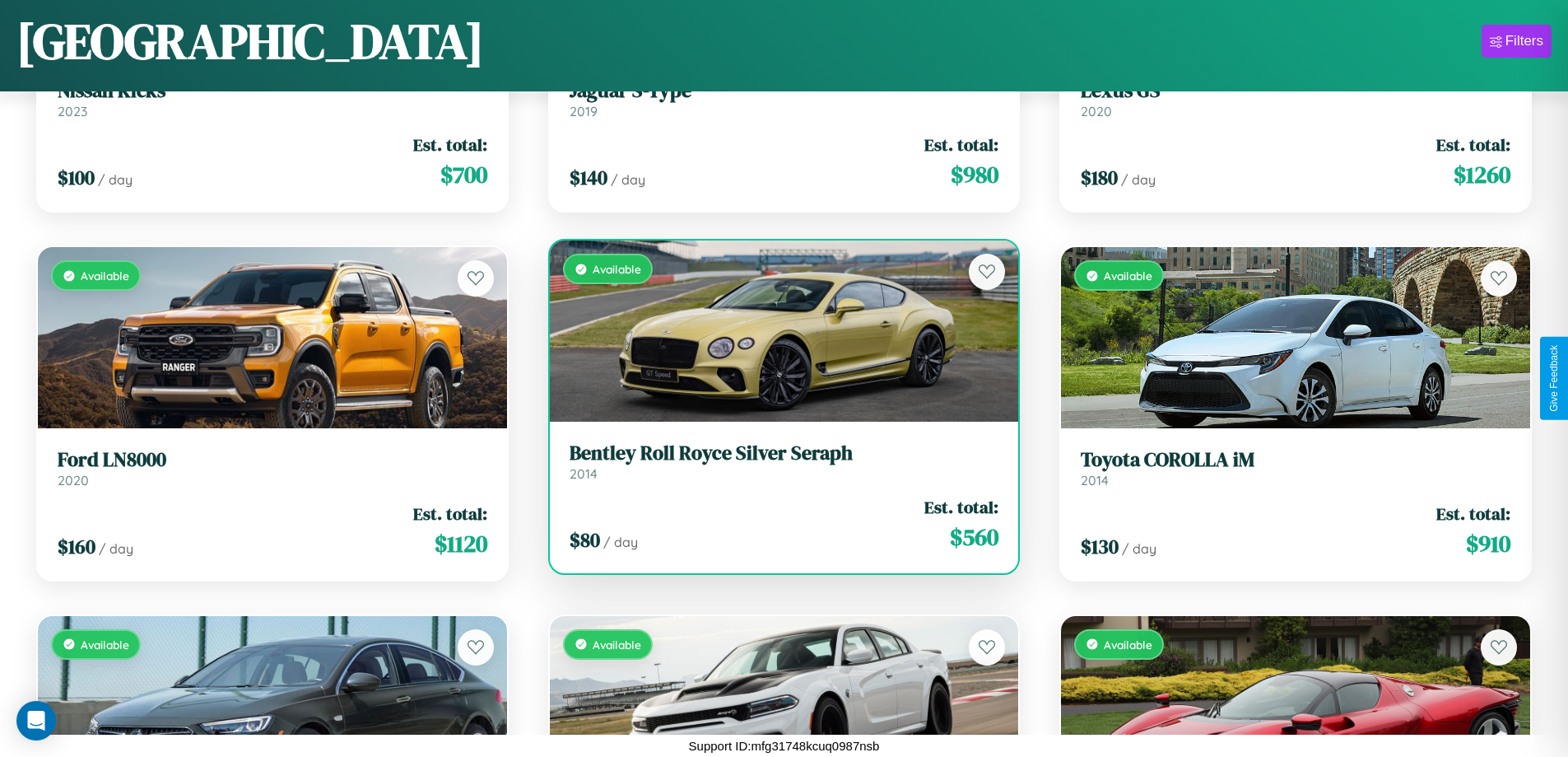
click at [777, 331] on div "Available" at bounding box center [784, 331] width 469 height 181
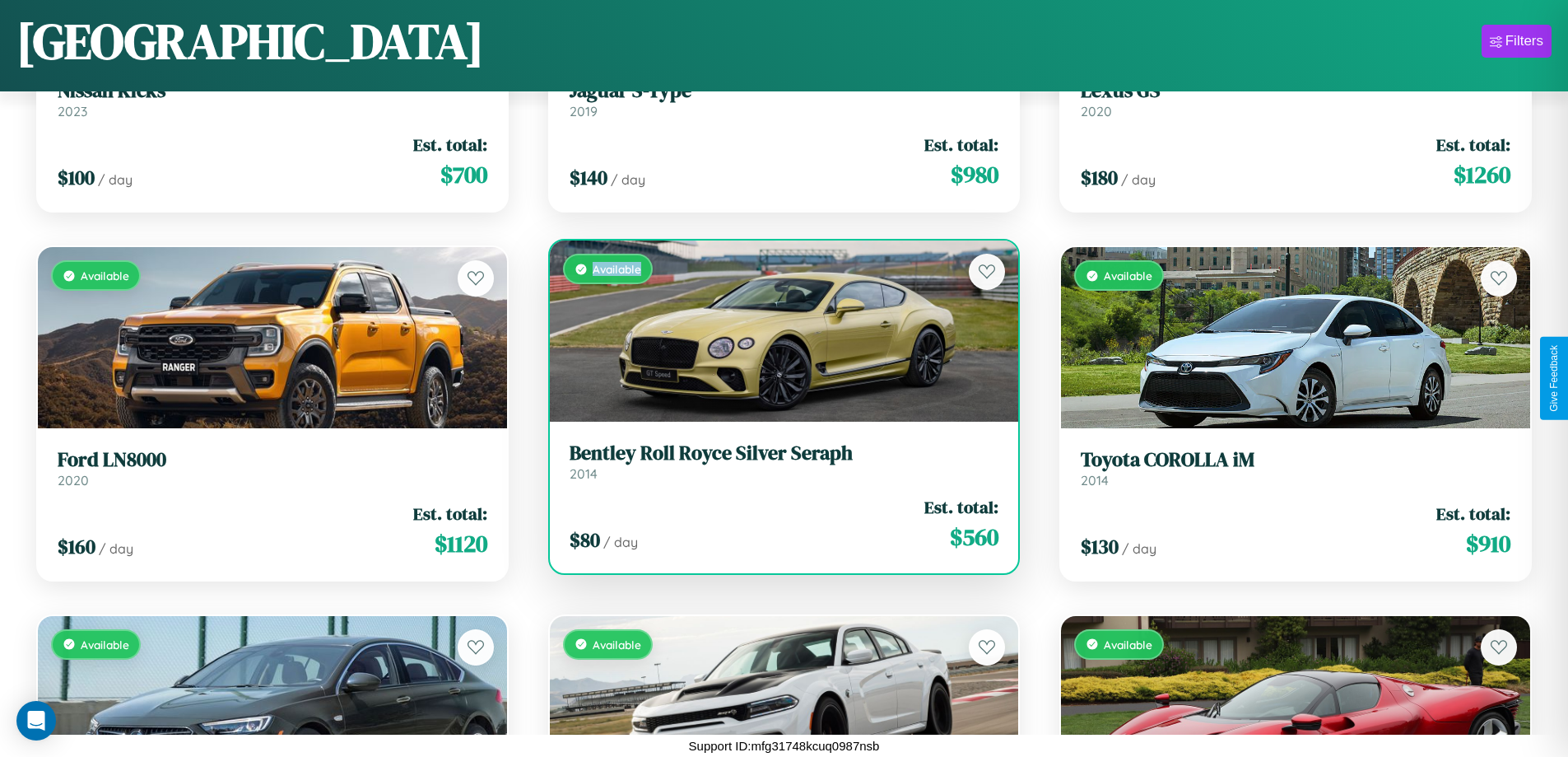
click at [777, 331] on div "Available" at bounding box center [784, 331] width 469 height 181
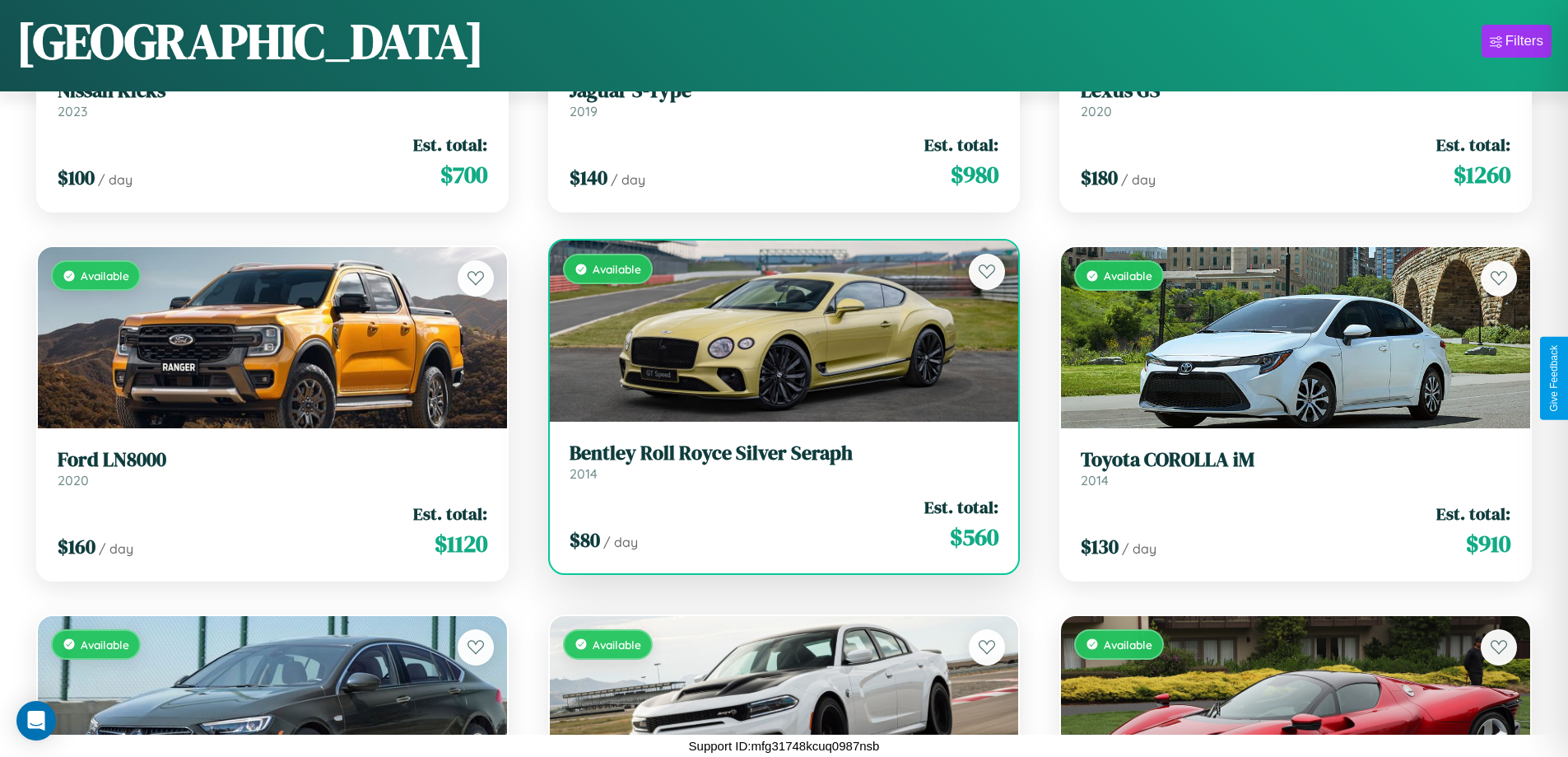
click at [777, 461] on h3 "Bentley Roll Royce Silver Seraph" at bounding box center [784, 453] width 430 height 24
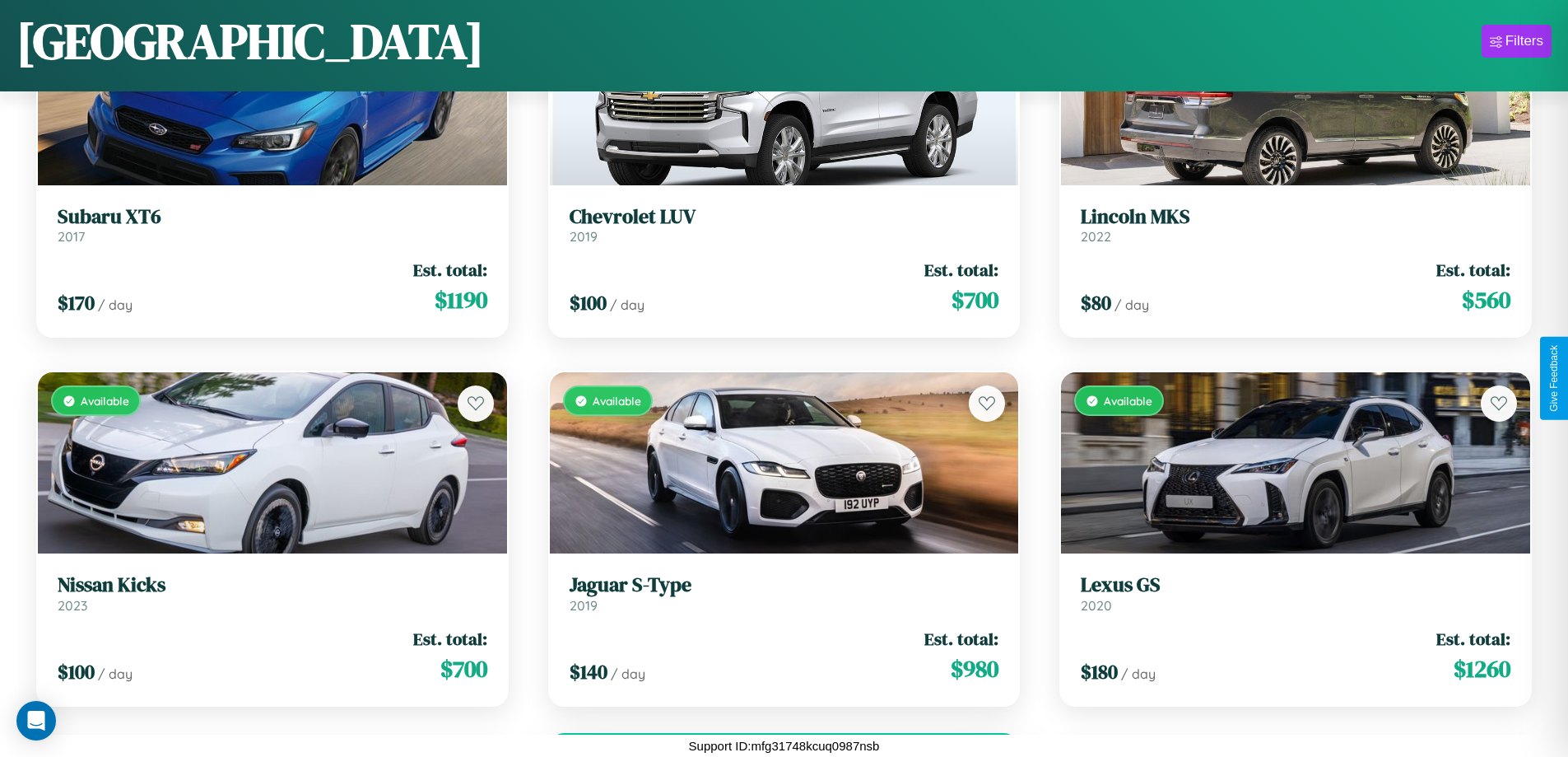
scroll to position [9819, 0]
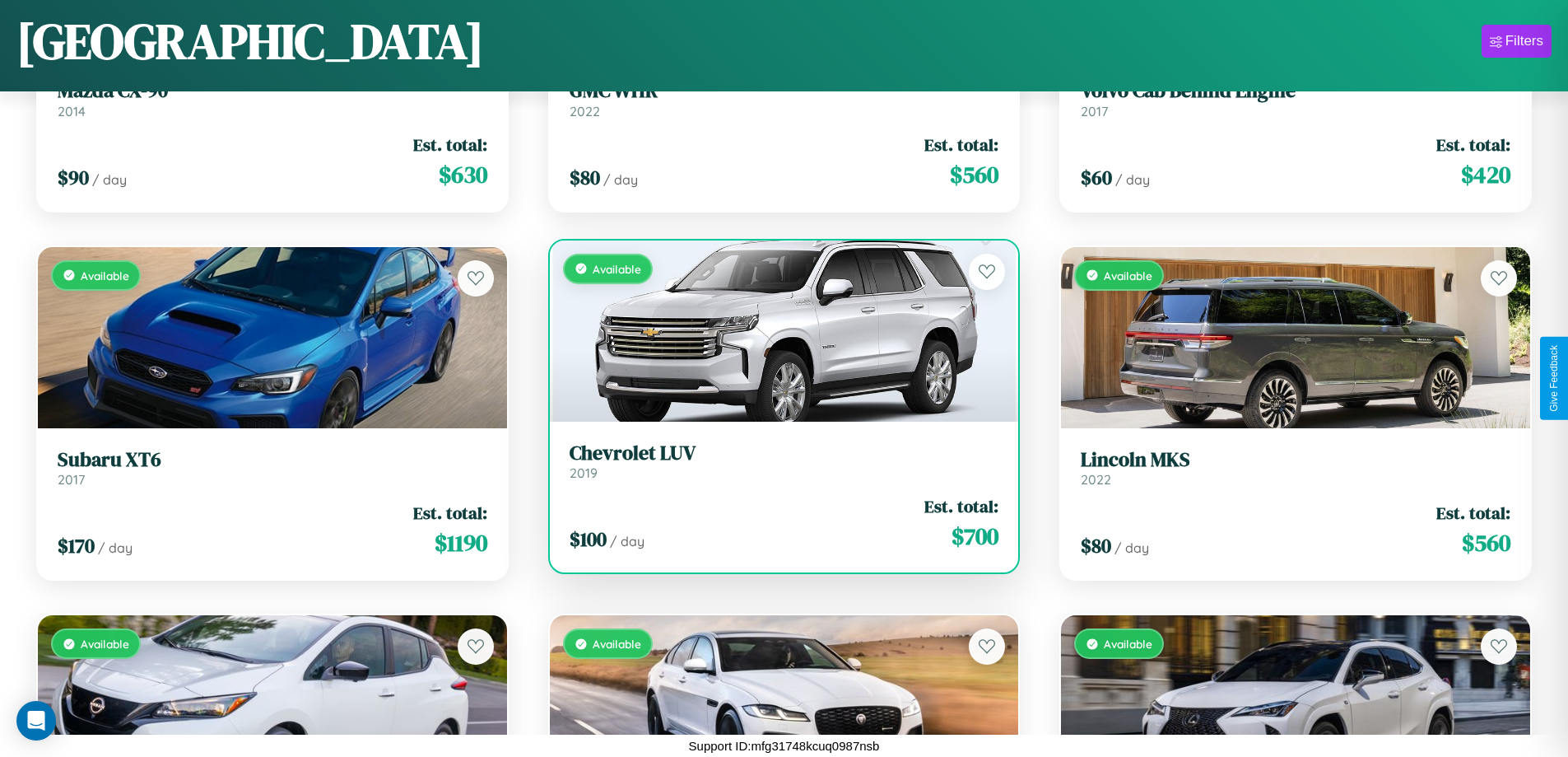
click at [777, 460] on h3 "Chevrolet LUV" at bounding box center [784, 453] width 430 height 24
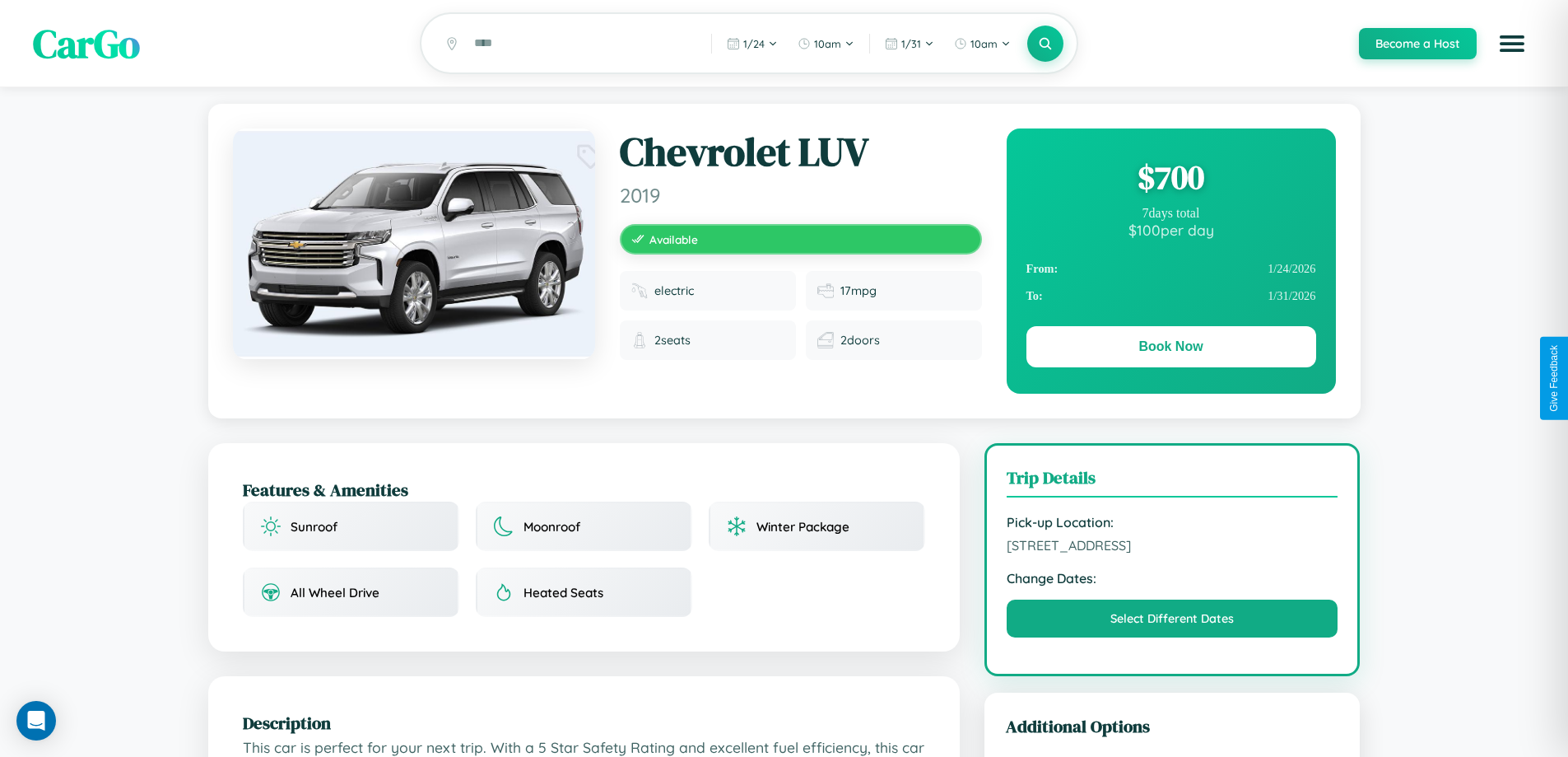
click at [1170, 179] on div "$ 700" at bounding box center [1171, 177] width 290 height 45
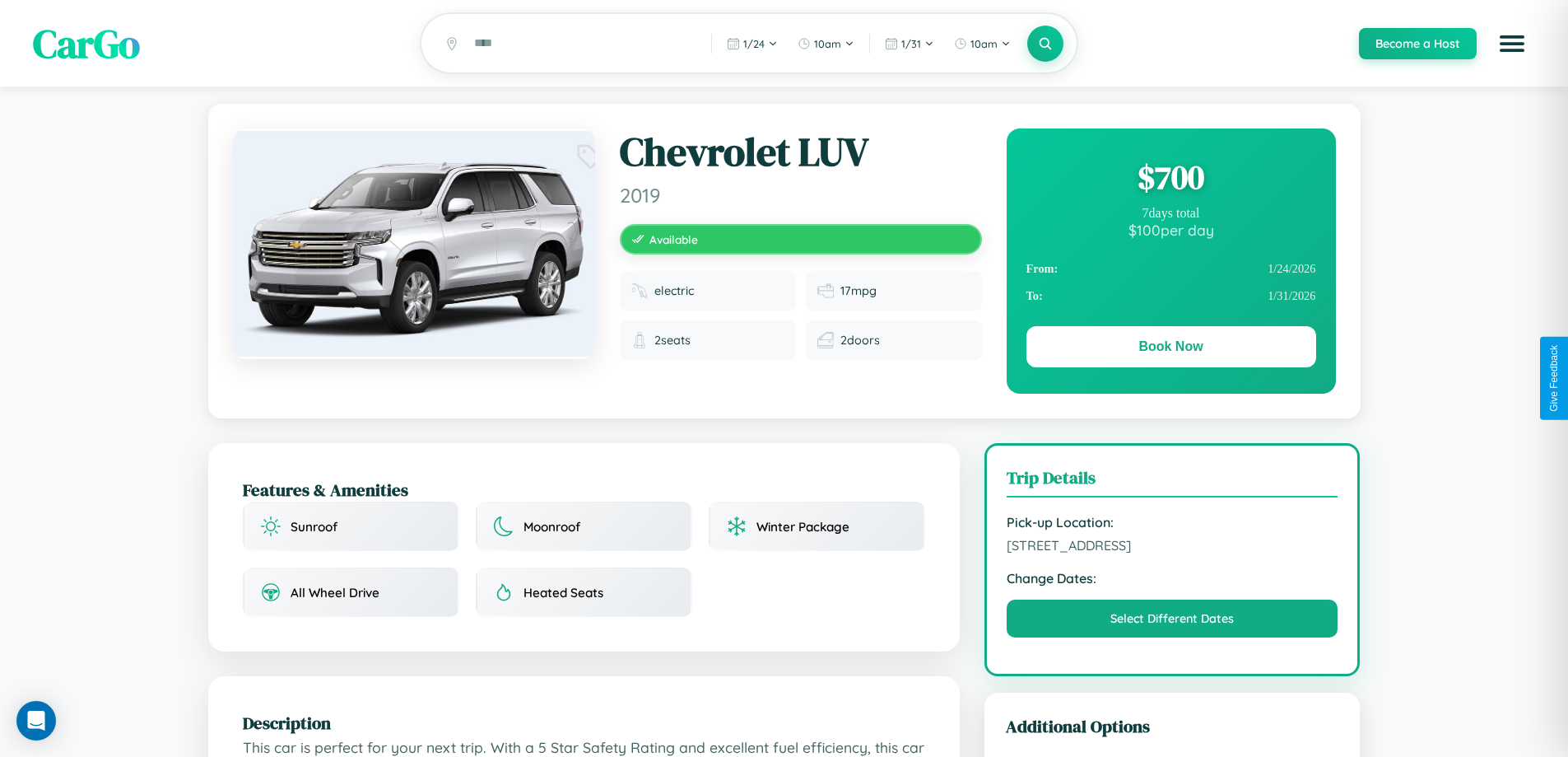
click at [1170, 179] on div "$ 700" at bounding box center [1171, 177] width 290 height 45
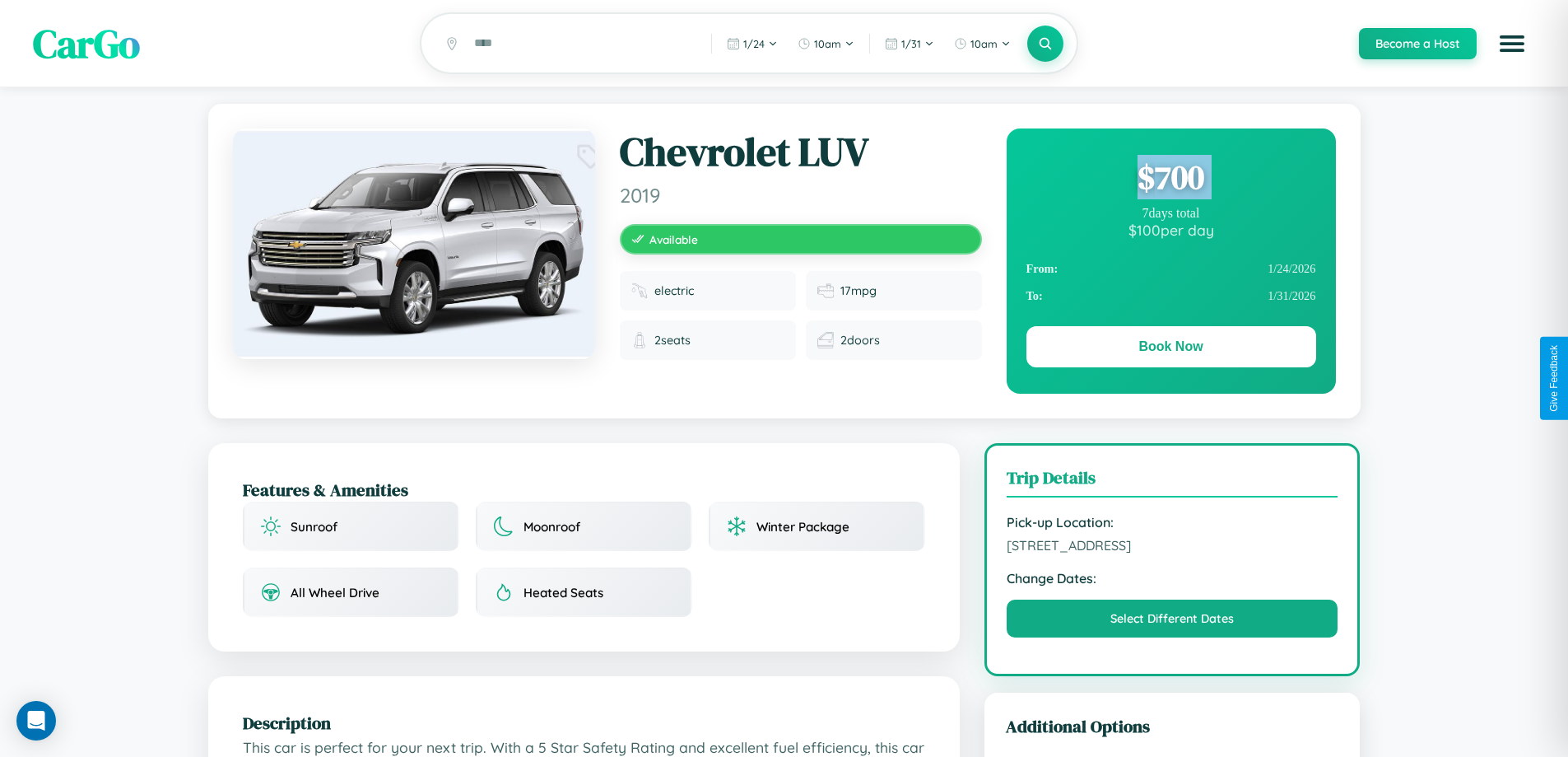
click at [1170, 179] on div "$ 700" at bounding box center [1171, 177] width 290 height 45
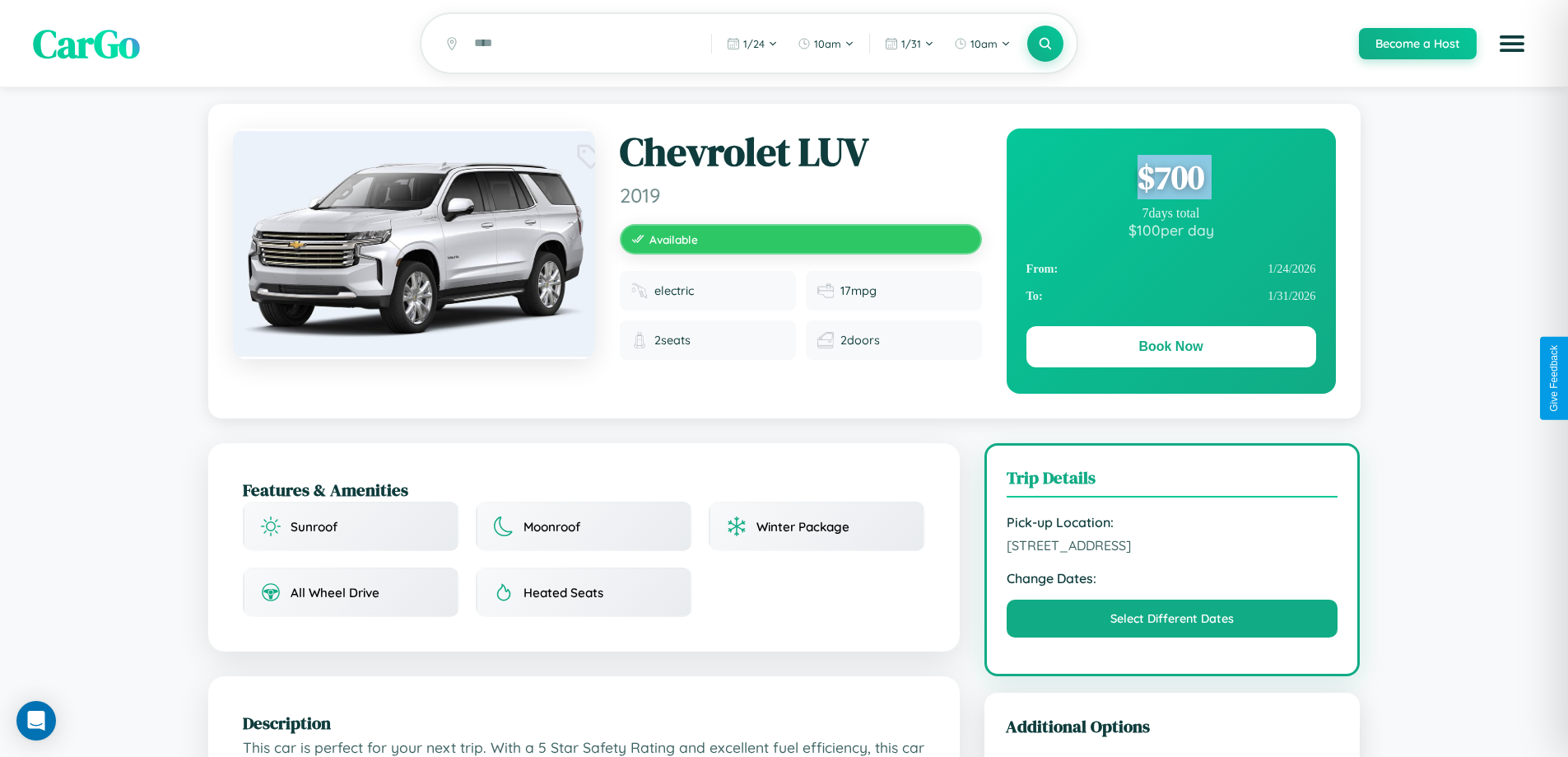
click at [1170, 179] on div "$ 700" at bounding box center [1171, 177] width 290 height 45
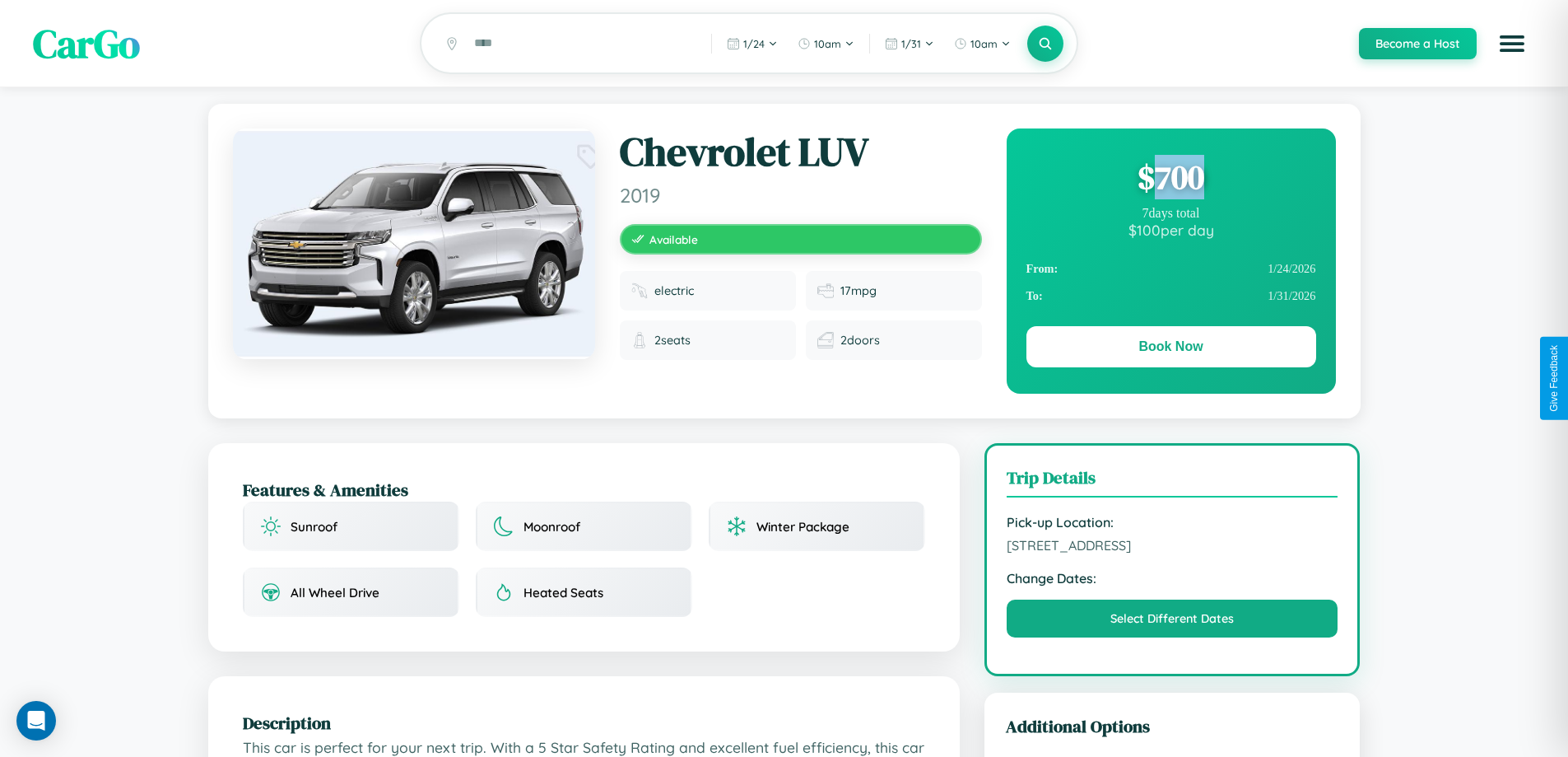
click at [1170, 179] on div "$ 700" at bounding box center [1171, 177] width 290 height 45
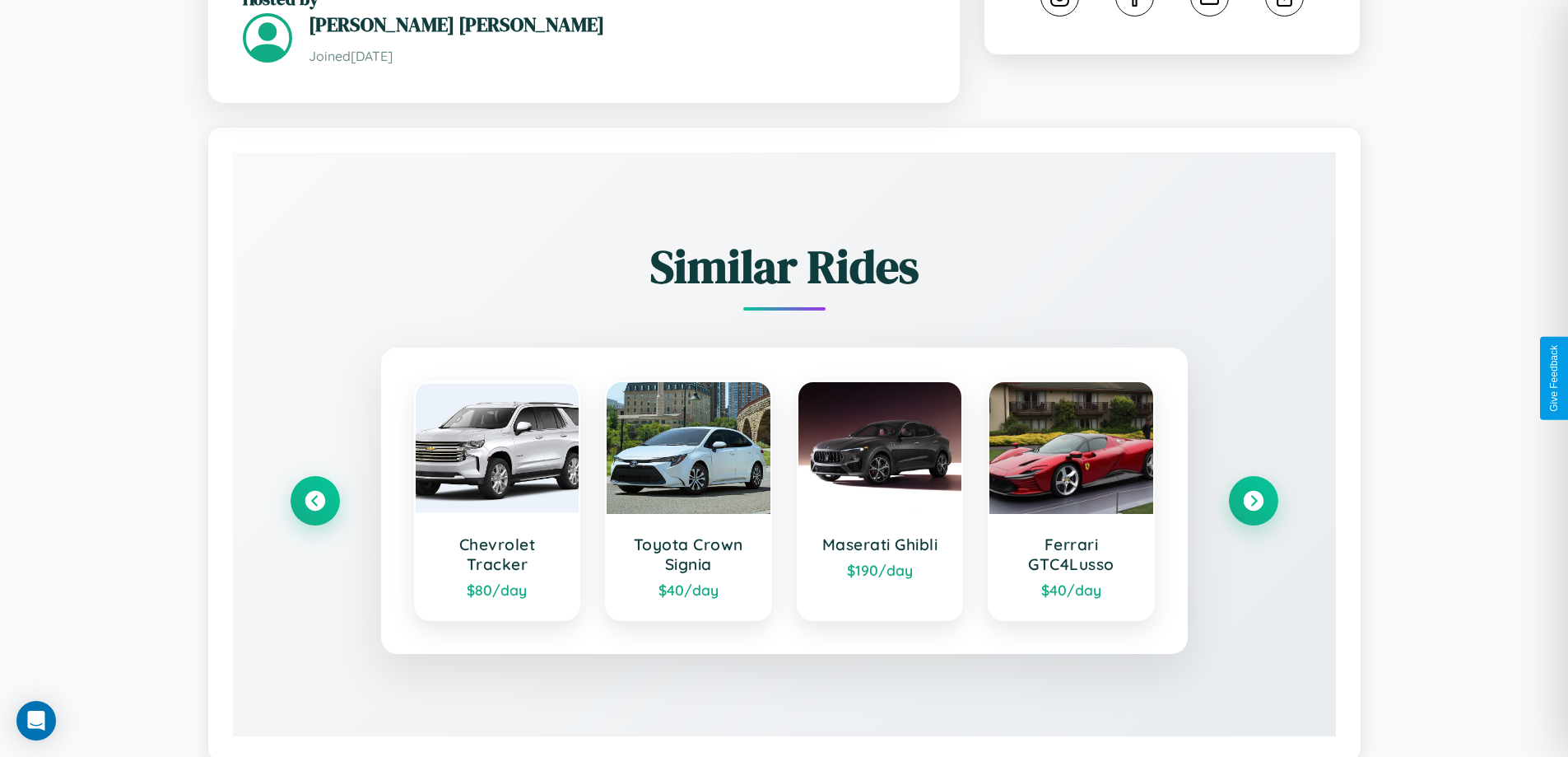
scroll to position [965, 0]
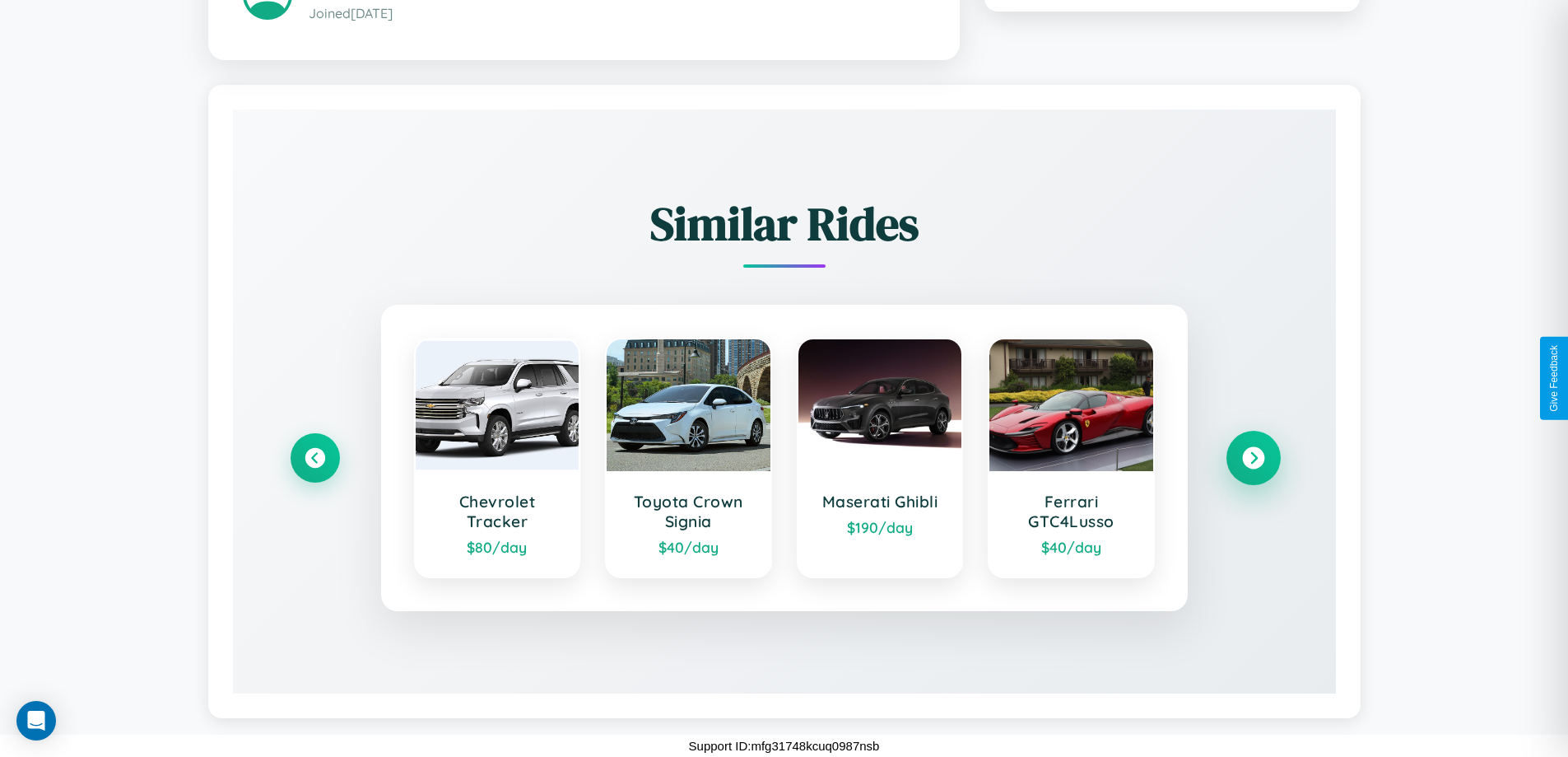
click at [1253, 457] on icon at bounding box center [1253, 457] width 22 height 22
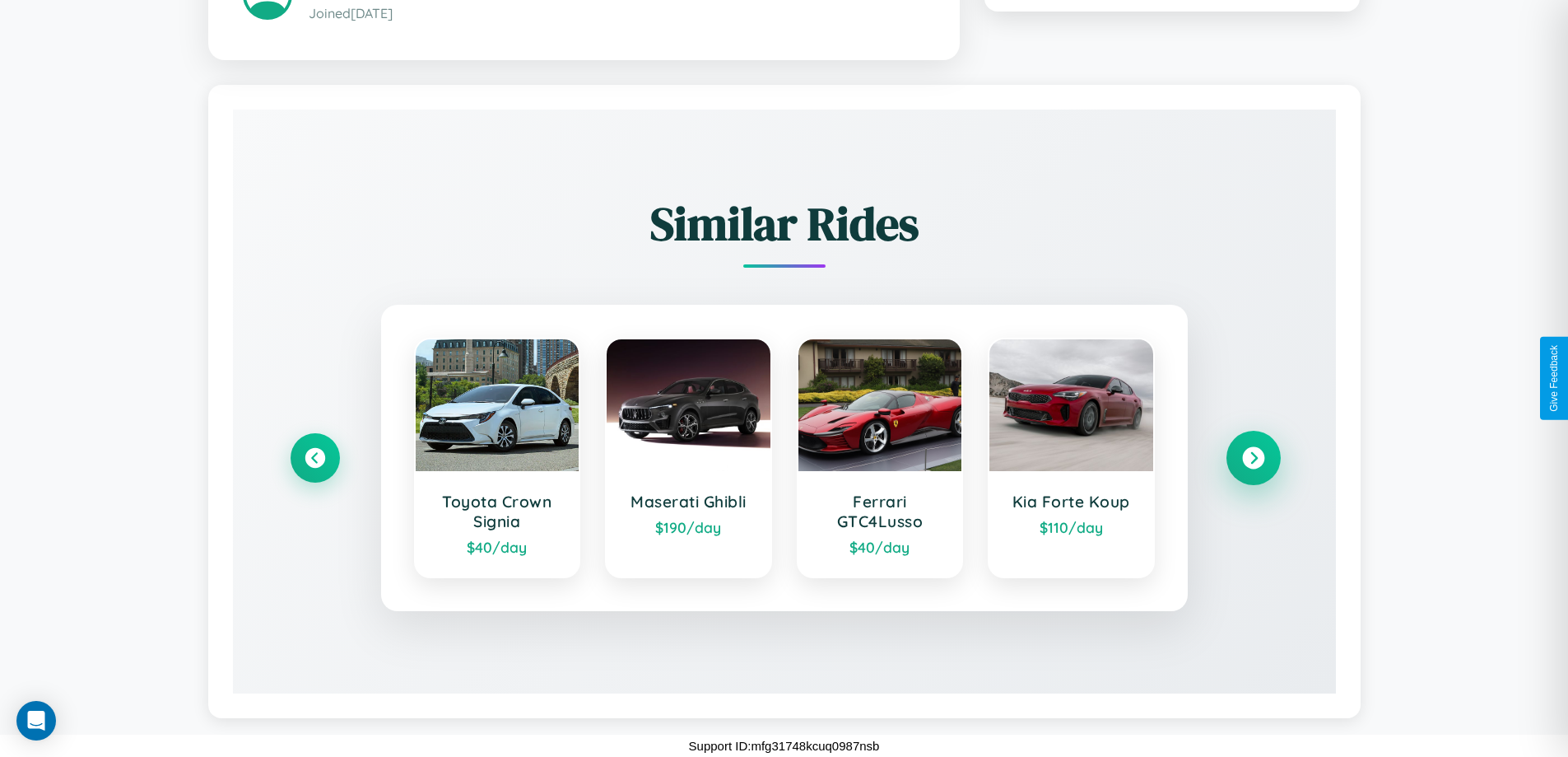
click at [1253, 457] on icon at bounding box center [1253, 457] width 22 height 22
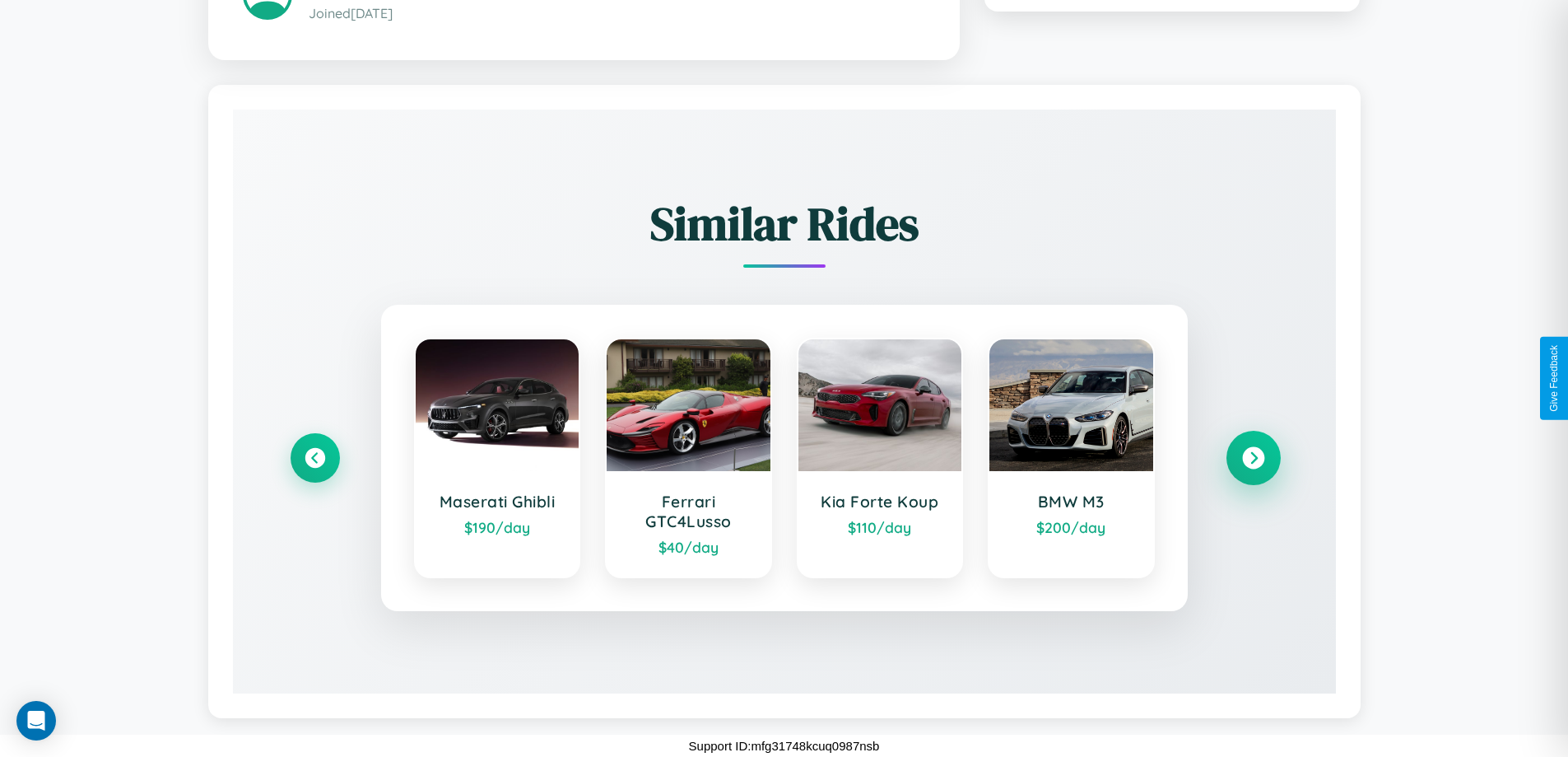
click at [1253, 457] on icon at bounding box center [1253, 457] width 22 height 22
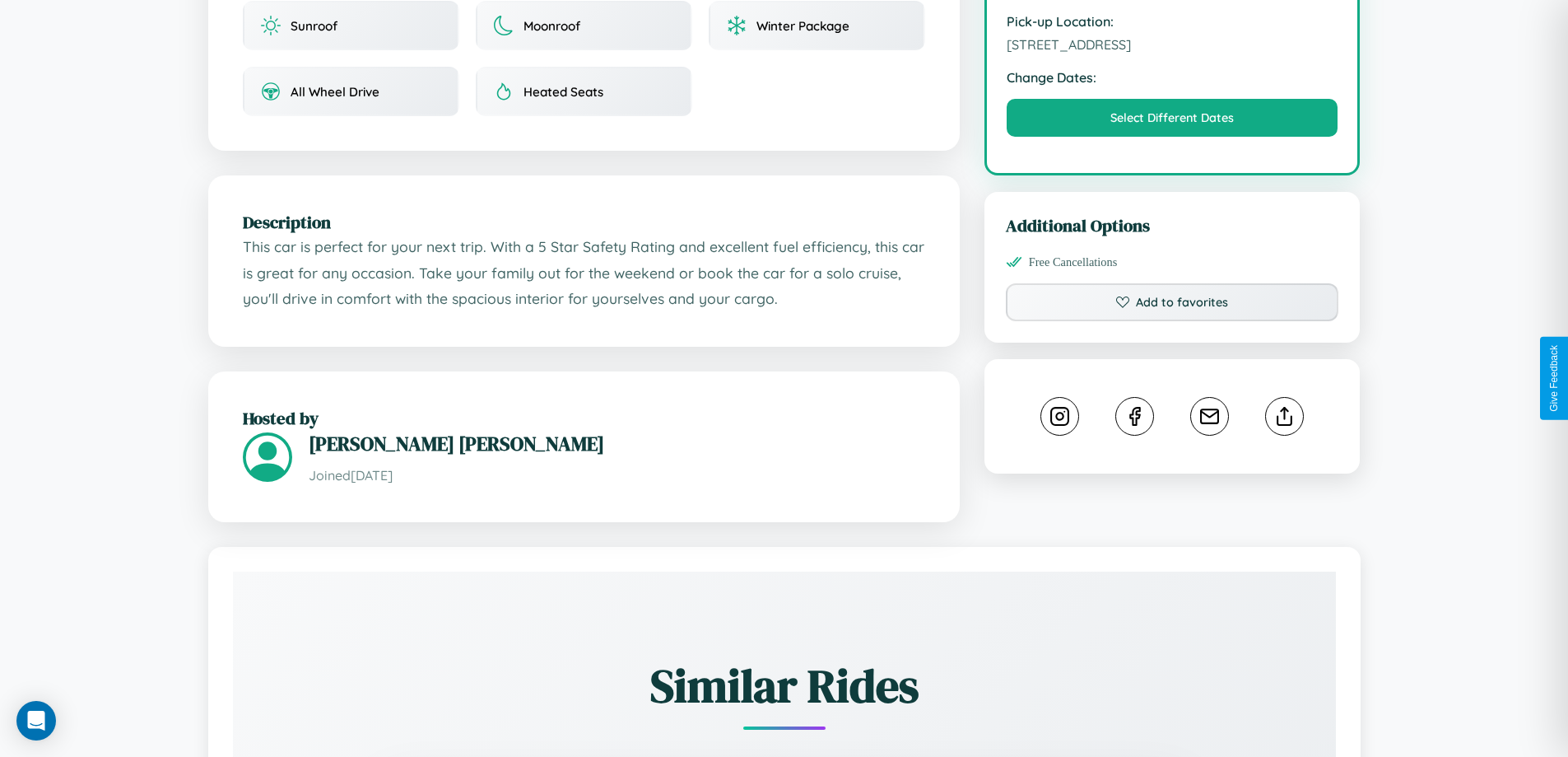
scroll to position [427, 0]
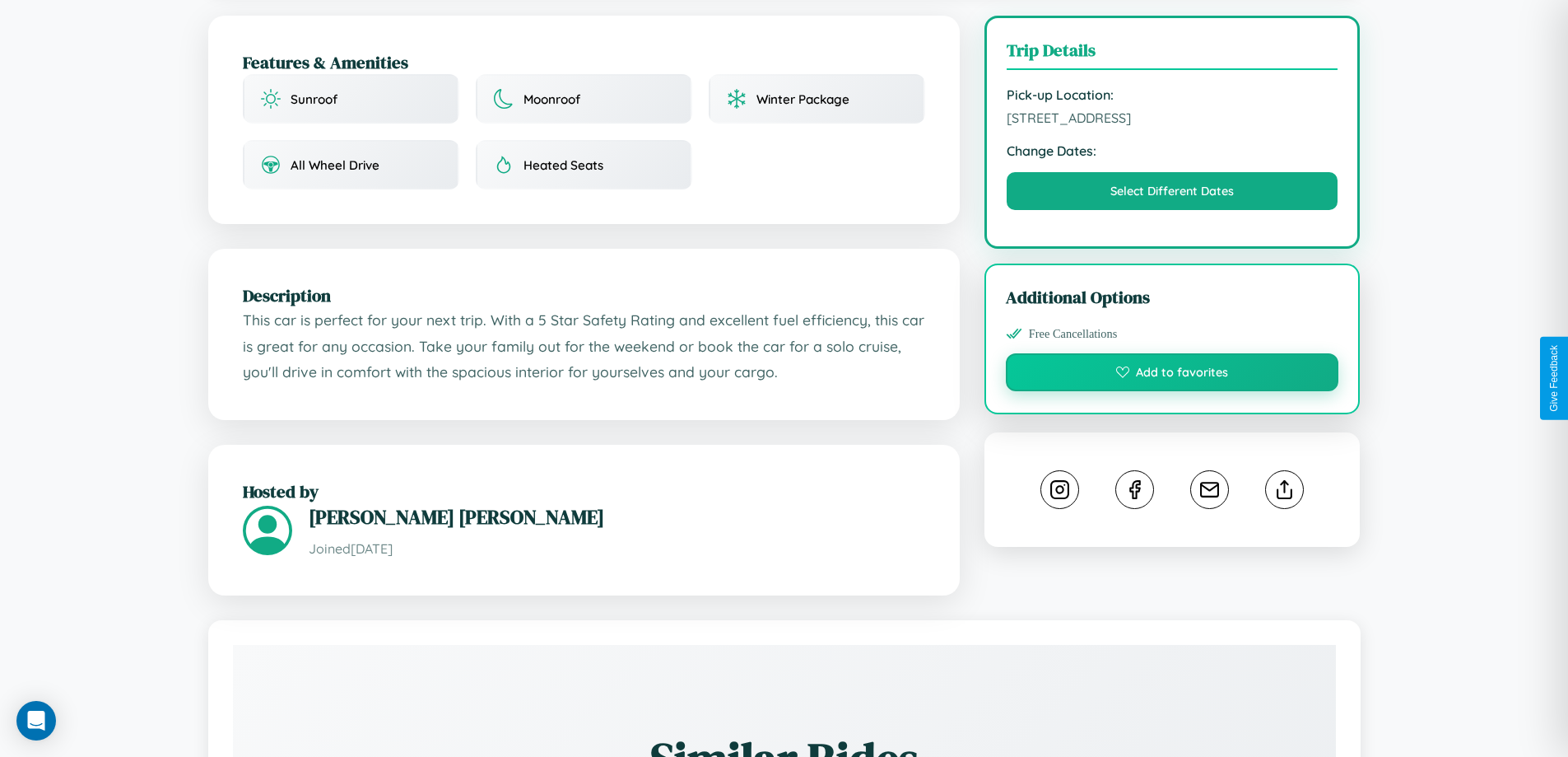
click at [1172, 374] on button "Add to favorites" at bounding box center [1172, 372] width 333 height 37
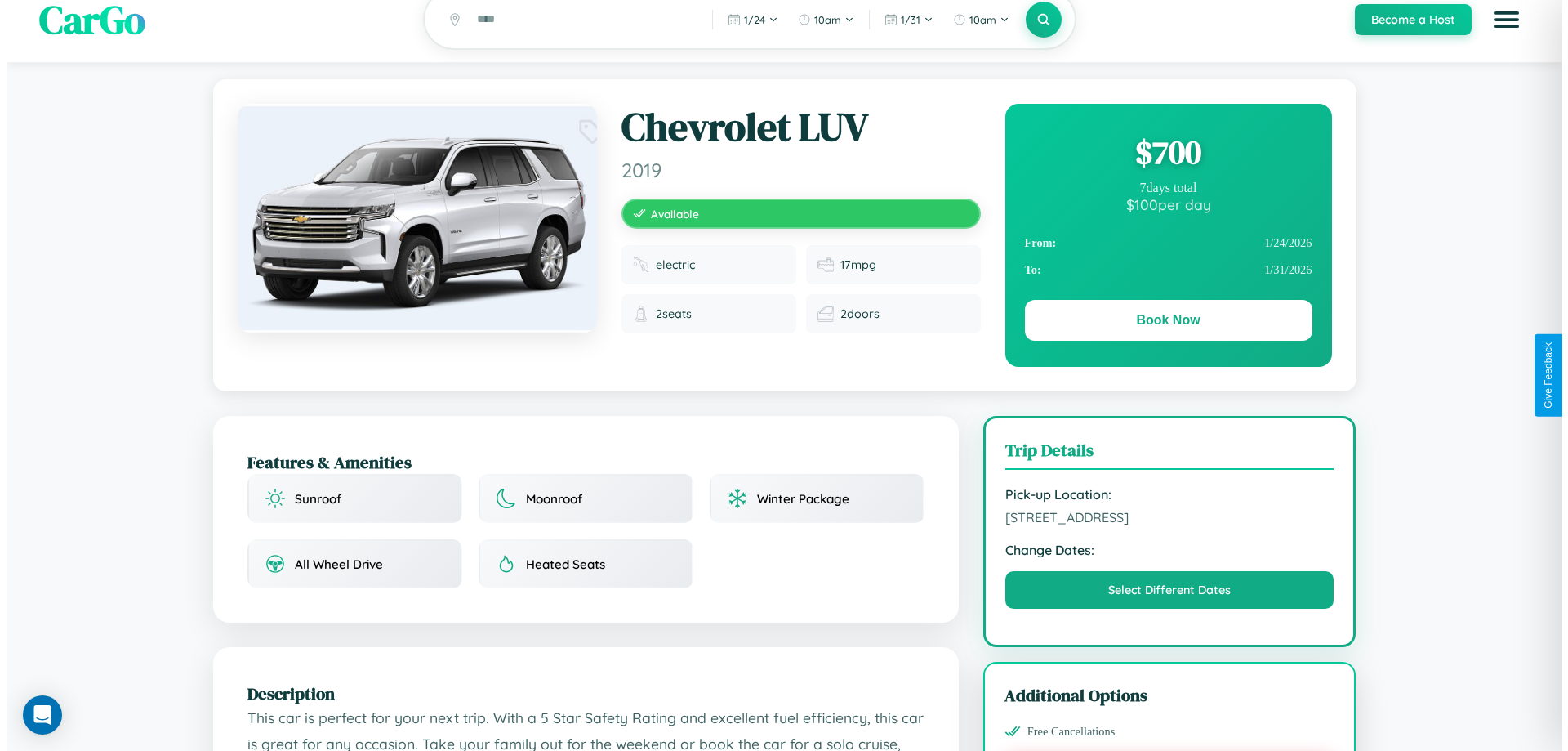
scroll to position [0, 0]
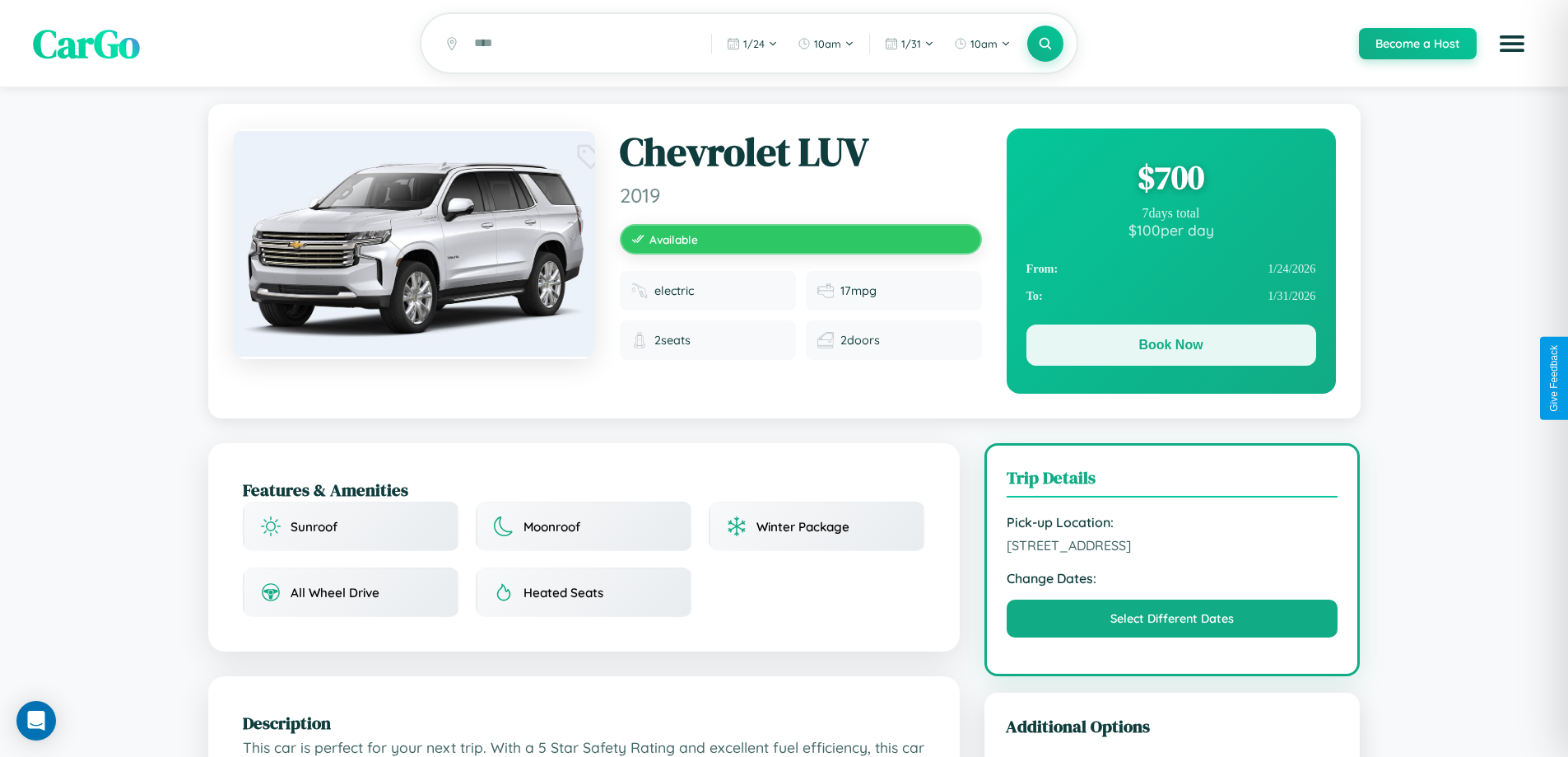
click at [1170, 350] on button "Book Now" at bounding box center [1171, 345] width 290 height 41
